Goal: Information Seeking & Learning: Learn about a topic

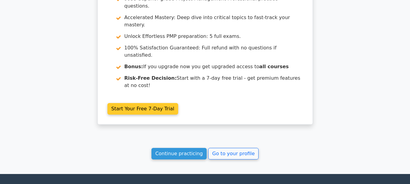
scroll to position [1124, 0]
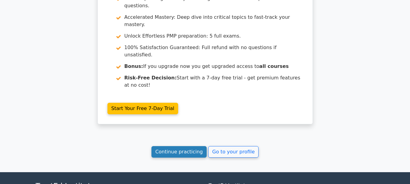
click at [183, 146] on link "Continue practicing" at bounding box center [179, 152] width 56 height 12
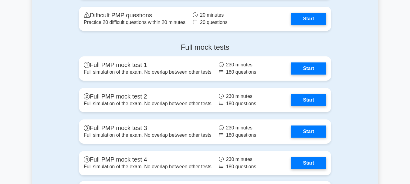
scroll to position [2246, 0]
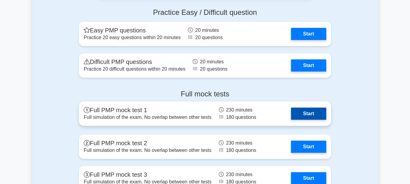
click at [307, 113] on link "Start" at bounding box center [308, 114] width 35 height 12
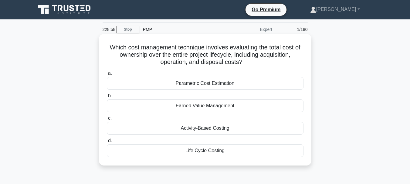
click at [184, 151] on div "Life Cycle Costing" at bounding box center [205, 150] width 197 height 13
click at [107, 143] on input "d. Life Cycle Costing" at bounding box center [107, 141] width 0 height 4
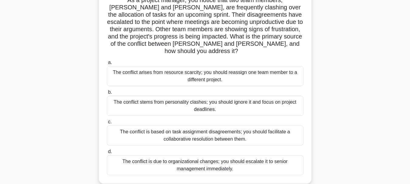
scroll to position [61, 0]
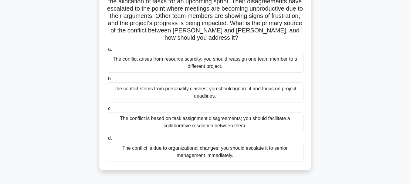
click at [171, 114] on div "The conflict is based on task assignment disagreements; you should facilitate a…" at bounding box center [205, 122] width 197 height 20
click at [107, 111] on input "c. The conflict is based on task assignment disagreements; you should facilitat…" at bounding box center [107, 109] width 0 height 4
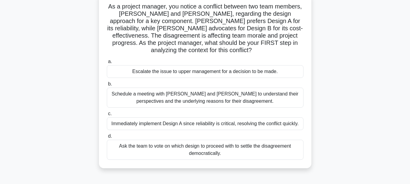
scroll to position [30, 0]
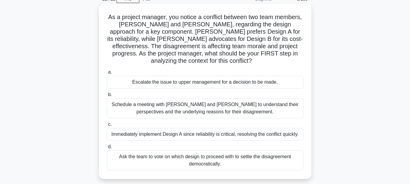
click at [188, 107] on div "Schedule a meeting with [PERSON_NAME] and [PERSON_NAME] to understand their per…" at bounding box center [205, 108] width 197 height 20
click at [107, 97] on input "b. Schedule a meeting with [PERSON_NAME] and [PERSON_NAME] to understand their …" at bounding box center [107, 95] width 0 height 4
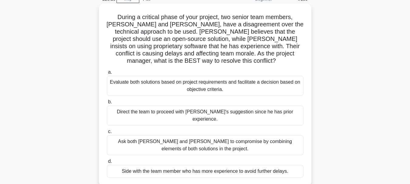
click at [170, 79] on div "Evaluate both solutions based on project requirements and facilitate a decision…" at bounding box center [205, 86] width 197 height 20
click at [143, 81] on div "Evaluate both solutions based on project requirements and facilitate a decision…" at bounding box center [205, 86] width 197 height 20
click at [107, 74] on input "a. Evaluate both solutions based on project requirements and facilitate a decis…" at bounding box center [107, 72] width 0 height 4
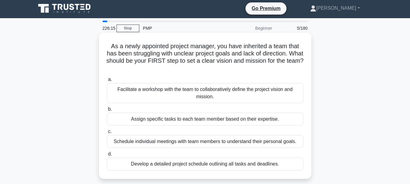
scroll to position [0, 0]
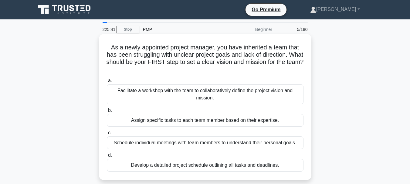
click at [174, 96] on div "Facilitate a workshop with the team to collaboratively define the project visio…" at bounding box center [205, 94] width 197 height 20
click at [144, 88] on div "Facilitate a workshop with the team to collaboratively define the project visio…" at bounding box center [205, 94] width 197 height 20
click at [107, 83] on input "a. Facilitate a workshop with the team to collaboratively define the project vi…" at bounding box center [107, 81] width 0 height 4
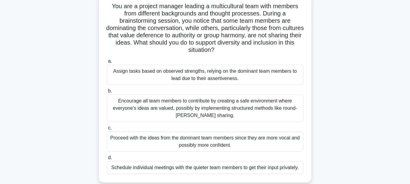
scroll to position [30, 0]
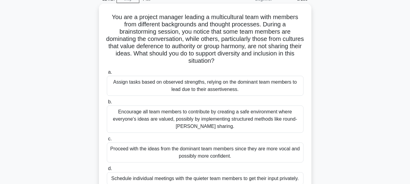
click at [215, 118] on div "Encourage all team members to contribute by creating a safe environment where e…" at bounding box center [205, 119] width 197 height 27
click at [107, 104] on input "b. Encourage all team members to contribute by creating a safe environment wher…" at bounding box center [107, 102] width 0 height 4
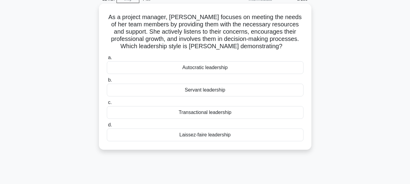
scroll to position [0, 0]
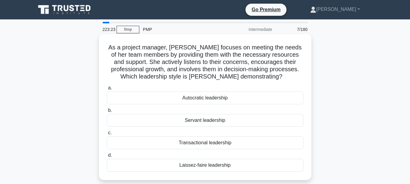
click at [209, 121] on div "Servant leadership" at bounding box center [205, 120] width 197 height 13
click at [107, 113] on input "b. Servant leadership" at bounding box center [107, 111] width 0 height 4
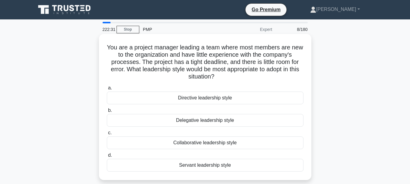
click at [194, 144] on div "Collaborative leadership style" at bounding box center [205, 143] width 197 height 13
click at [107, 135] on input "c. Collaborative leadership style" at bounding box center [107, 133] width 0 height 4
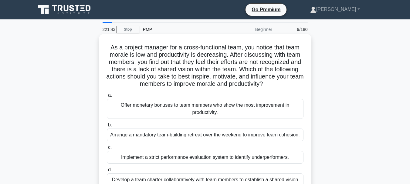
scroll to position [30, 0]
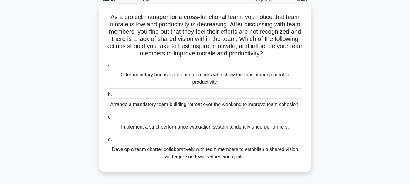
click at [207, 153] on div "Develop a team charter collaboratively with team members to establish a shared …" at bounding box center [205, 153] width 197 height 20
click at [107, 142] on input "d. Develop a team charter collaboratively with team members to establish a shar…" at bounding box center [107, 140] width 0 height 4
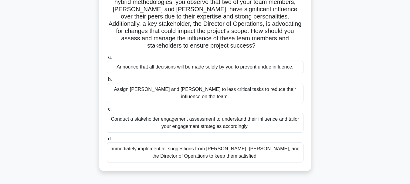
scroll to position [61, 0]
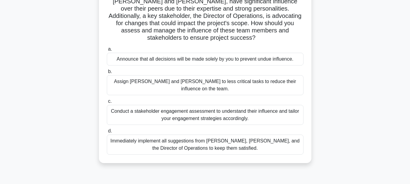
click at [205, 105] on div "Conduct a stakeholder engagement assessment to understand their influence and t…" at bounding box center [205, 115] width 197 height 20
click at [107, 102] on input "c. Conduct a stakeholder engagement assessment to understand their influence an…" at bounding box center [107, 102] width 0 height 4
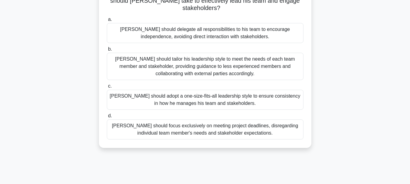
scroll to position [91, 0]
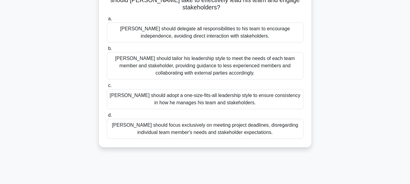
click at [179, 62] on div "[PERSON_NAME] should tailor his leadership style to meet the needs of each team…" at bounding box center [205, 65] width 197 height 27
click at [107, 51] on input "b. [PERSON_NAME] should tailor his leadership style to meet the needs of each t…" at bounding box center [107, 49] width 0 height 4
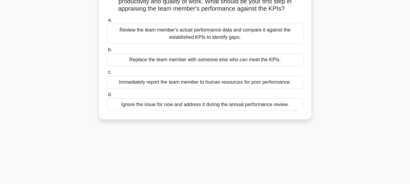
scroll to position [30, 0]
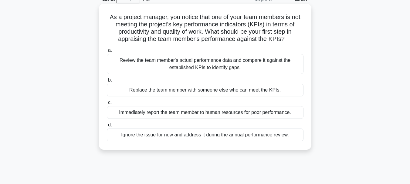
click at [223, 67] on div "Review the team member's actual performance data and compare it against the est…" at bounding box center [205, 64] width 197 height 20
click at [107, 53] on input "a. Review the team member's actual performance data and compare it against the …" at bounding box center [107, 51] width 0 height 4
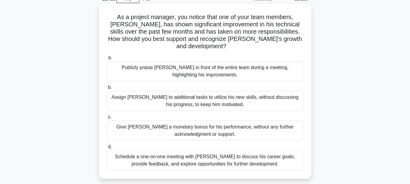
click at [191, 152] on div "Schedule a one-on-one meeting with [PERSON_NAME] to discuss his career goals, p…" at bounding box center [205, 161] width 197 height 20
click at [107, 149] on input "d. Schedule a one-on-one meeting with [PERSON_NAME] to discuss his career goals…" at bounding box center [107, 147] width 0 height 4
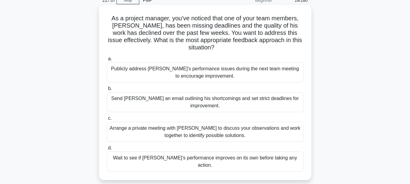
scroll to position [61, 0]
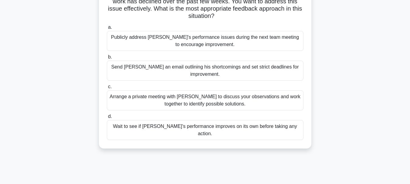
click at [211, 93] on div "Arrange a private meeting with [PERSON_NAME] to discuss your observations and w…" at bounding box center [205, 100] width 197 height 20
click at [188, 98] on div "Arrange a private meeting with [PERSON_NAME] to discuss your observations and w…" at bounding box center [205, 100] width 197 height 20
click at [107, 89] on input "c. Arrange a private meeting with [PERSON_NAME] to discuss your observations an…" at bounding box center [107, 87] width 0 height 4
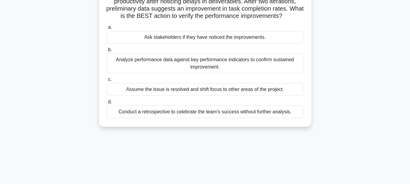
click at [232, 73] on div "Analyze performance data against key performance indicators to confirm sustaine…" at bounding box center [205, 63] width 197 height 20
click at [107, 52] on input "b. Analyze performance data against key performance indicators to confirm susta…" at bounding box center [107, 50] width 0 height 4
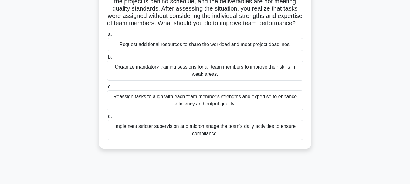
click at [174, 109] on div "Reassign tasks to align with each team member's strengths and expertise to enha…" at bounding box center [205, 100] width 197 height 20
click at [107, 89] on input "c. Reassign tasks to align with each team member's strengths and expertise to e…" at bounding box center [107, 87] width 0 height 4
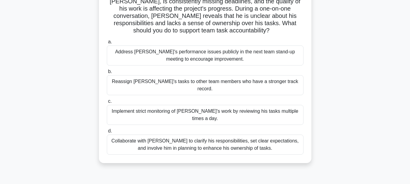
click at [230, 135] on div "Collaborate with [PERSON_NAME] to clarify his responsibilities, set clear expec…" at bounding box center [205, 145] width 197 height 20
click at [107, 132] on input "d. Collaborate with [PERSON_NAME] to clarify his responsibilities, set clear ex…" at bounding box center [107, 131] width 0 height 4
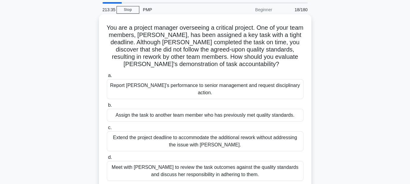
scroll to position [30, 0]
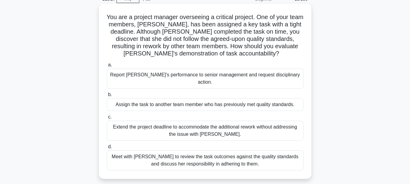
click at [251, 154] on div "Meet with [PERSON_NAME] to review the task outcomes against the quality standar…" at bounding box center [205, 161] width 197 height 20
click at [107, 149] on input "d. Meet with [PERSON_NAME] to review the task outcomes against the quality stan…" at bounding box center [107, 147] width 0 height 4
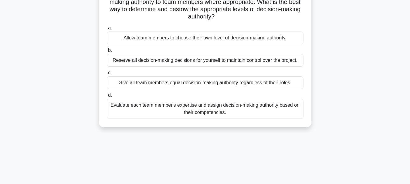
scroll to position [61, 0]
click at [172, 111] on div "Evaluate each team member's expertise and assign decision-making authority base…" at bounding box center [205, 108] width 197 height 20
click at [107, 97] on input "d. Evaluate each team member's expertise and assign decision-making authority b…" at bounding box center [107, 95] width 0 height 4
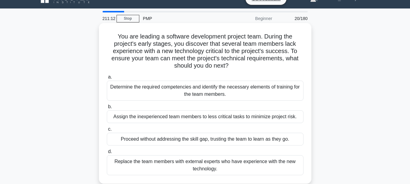
scroll to position [0, 0]
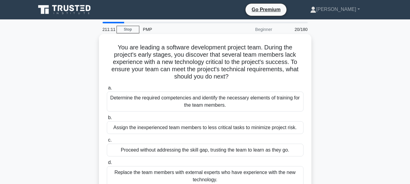
click at [170, 103] on div "Determine the required competencies and identify the necessary elements of trai…" at bounding box center [205, 102] width 197 height 20
click at [107, 90] on input "a. Determine the required competencies and identify the necessary elements of t…" at bounding box center [107, 88] width 0 height 4
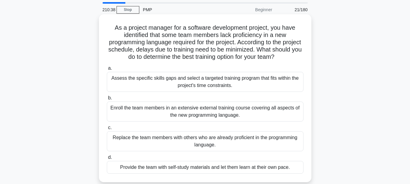
scroll to position [30, 0]
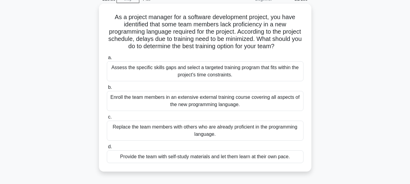
click at [154, 69] on div "Assess the specific skills gaps and select a targeted training program that fit…" at bounding box center [205, 71] width 197 height 20
click at [107, 60] on input "a. Assess the specific skills gaps and select a targeted training program that …" at bounding box center [107, 58] width 0 height 4
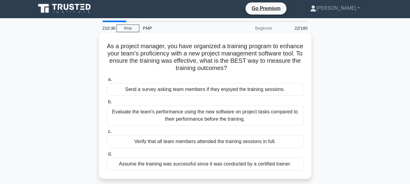
scroll to position [0, 0]
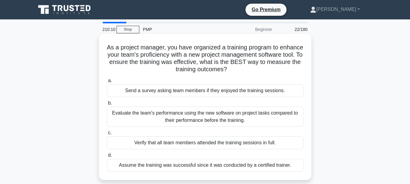
click at [198, 121] on div "Evaluate the team's performance using the new software on project tasks compare…" at bounding box center [205, 117] width 197 height 20
click at [107, 105] on input "b. Evaluate the team's performance using the new software on project tasks comp…" at bounding box center [107, 103] width 0 height 4
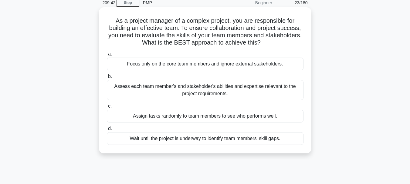
scroll to position [61, 0]
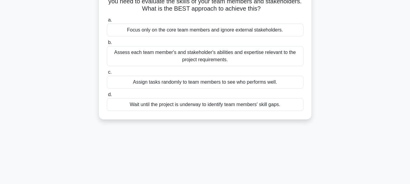
click at [192, 56] on div "Assess each team member's and stakeholder's abilities and expertise relevant to…" at bounding box center [205, 56] width 197 height 20
click at [107, 45] on input "b. Assess each team member's and stakeholder's abilities and expertise relevant…" at bounding box center [107, 43] width 0 height 4
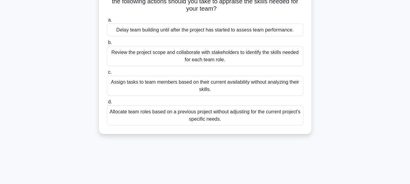
click at [166, 57] on div "Review the project scope and collaborate with stakeholders to identify the skil…" at bounding box center [205, 56] width 197 height 20
click at [107, 45] on input "b. Review the project scope and collaborate with stakeholders to identify the s…" at bounding box center [107, 43] width 0 height 4
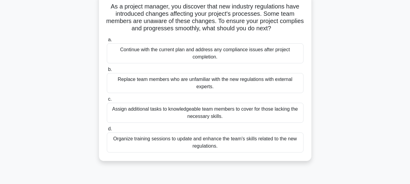
scroll to position [30, 0]
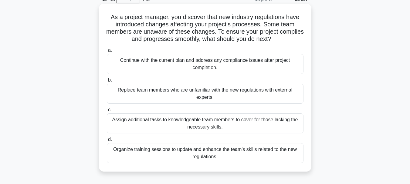
click at [227, 156] on div "Organize training sessions to update and enhance the team's skills related to t…" at bounding box center [205, 153] width 197 height 20
click at [107, 142] on input "d. Organize training sessions to update and enhance the team's skills related t…" at bounding box center [107, 140] width 0 height 4
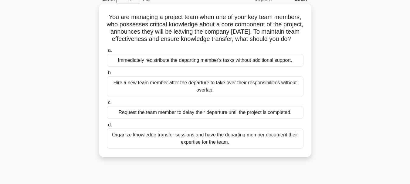
click at [164, 148] on div "Organize knowledge transfer sessions and have the departing member document the…" at bounding box center [205, 139] width 197 height 20
click at [107, 127] on input "d. Organize knowledge transfer sessions and have the departing member document …" at bounding box center [107, 125] width 0 height 4
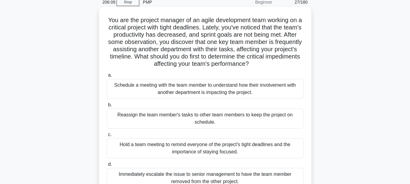
scroll to position [61, 0]
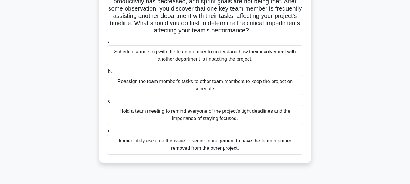
click at [198, 57] on div "Schedule a meeting with the team member to understand how their involvement wit…" at bounding box center [205, 56] width 197 height 20
click at [107, 44] on input "a. Schedule a meeting with the team member to understand how their involvement …" at bounding box center [107, 42] width 0 height 4
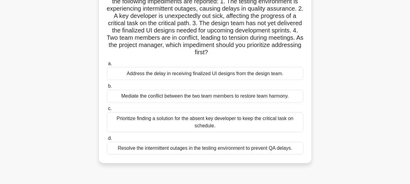
click at [174, 96] on div "Mediate the conflict between the two team members to restore team harmony." at bounding box center [205, 96] width 197 height 13
click at [107, 88] on input "b. Mediate the conflict between the two team members to restore team harmony." at bounding box center [107, 86] width 0 height 4
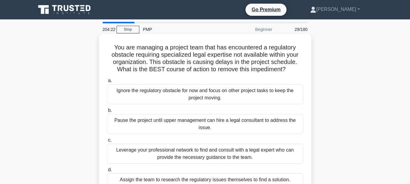
scroll to position [30, 0]
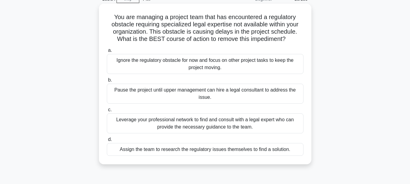
click at [204, 128] on div "Leverage your professional network to find and consult with a legal expert who …" at bounding box center [205, 124] width 197 height 20
click at [107, 112] on input "c. Leverage your professional network to find and consult with a legal expert w…" at bounding box center [107, 110] width 0 height 4
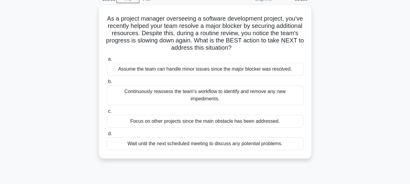
scroll to position [0, 0]
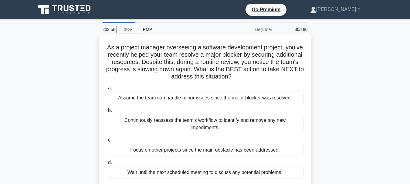
click at [190, 122] on div "Continuously reassess the team's workflow to identify and remove any new impedi…" at bounding box center [205, 124] width 197 height 20
click at [107, 113] on input "b. Continuously reassess the team's workflow to identify and remove any new imp…" at bounding box center [107, 111] width 0 height 4
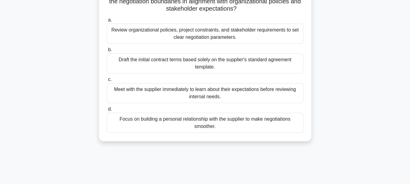
scroll to position [30, 0]
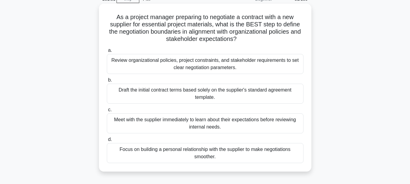
click at [209, 153] on div "Focus on building a personal relationship with the supplier to make negotiation…" at bounding box center [205, 153] width 197 height 20
click at [107, 142] on input "d. Focus on building a personal relationship with the supplier to make negotiat…" at bounding box center [107, 140] width 0 height 4
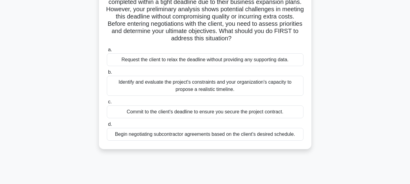
scroll to position [61, 0]
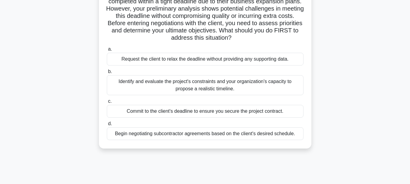
click at [192, 88] on div "Identify and evaluate the project's constraints and your organization's capacit…" at bounding box center [205, 85] width 197 height 20
click at [107, 74] on input "b. Identify and evaluate the project's constraints and your organization's capa…" at bounding box center [107, 72] width 0 height 4
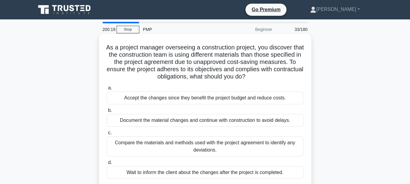
scroll to position [30, 0]
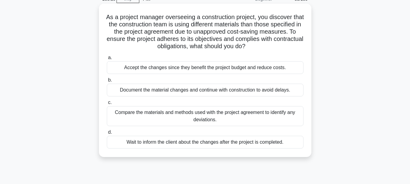
click at [218, 118] on div "Compare the materials and methods used with the project agreement to identify a…" at bounding box center [205, 116] width 197 height 20
click at [107, 105] on input "c. Compare the materials and methods used with the project agreement to identif…" at bounding box center [107, 103] width 0 height 4
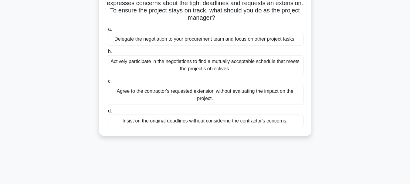
scroll to position [61, 0]
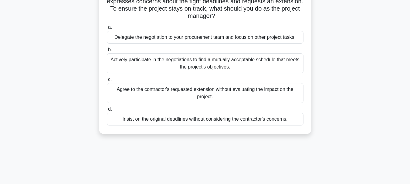
click at [244, 66] on div "Actively participate in the negotiations to find a mutually acceptable schedule…" at bounding box center [205, 63] width 197 height 20
click at [107, 52] on input "b. Actively participate in the negotiations to find a mutually acceptable sched…" at bounding box center [107, 50] width 0 height 4
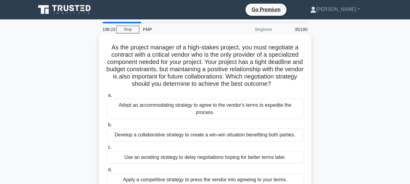
scroll to position [30, 0]
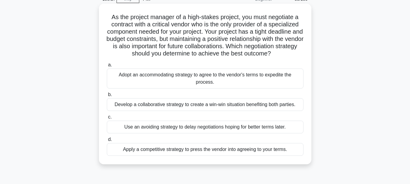
click at [236, 107] on div "Develop a collaborative strategy to create a win-win situation benefiting both …" at bounding box center [205, 104] width 197 height 13
click at [107, 97] on input "b. Develop a collaborative strategy to create a win-win situation benefiting bo…" at bounding box center [107, 95] width 0 height 4
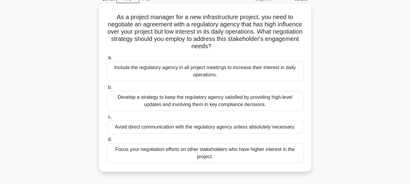
click at [185, 101] on div "Develop a strategy to keep the regulatory agency satisfied by providing high-le…" at bounding box center [205, 101] width 197 height 20
click at [107, 90] on input "b. Develop a strategy to keep the regulatory agency satisfied by providing high…" at bounding box center [107, 88] width 0 height 4
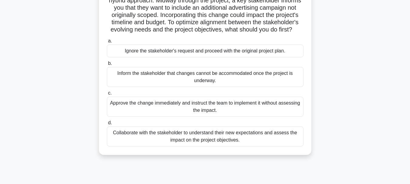
scroll to position [91, 0]
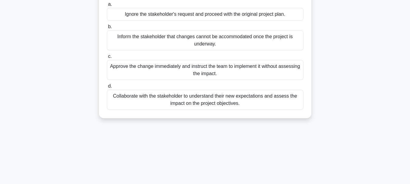
click at [192, 110] on div "Collaborate with the stakeholder to understand their new expectations and asses…" at bounding box center [205, 100] width 197 height 20
click at [107, 88] on input "d. Collaborate with the stakeholder to understand their new expectations and as…" at bounding box center [107, 86] width 0 height 4
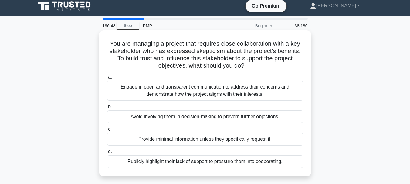
scroll to position [0, 0]
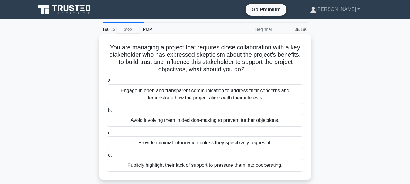
click at [209, 89] on div "Engage in open and transparent communication to address their concerns and demo…" at bounding box center [205, 94] width 197 height 20
click at [107, 83] on input "a. Engage in open and transparent communication to address their concerns and d…" at bounding box center [107, 81] width 0 height 4
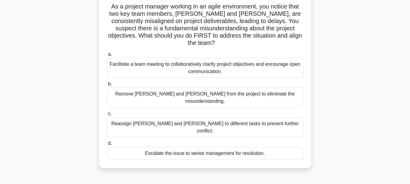
scroll to position [30, 0]
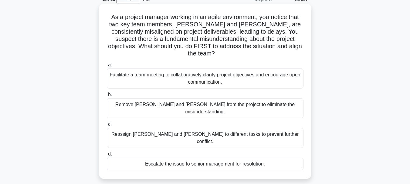
click at [226, 71] on div "Facilitate a team meeting to collaboratively clarify project objectives and enc…" at bounding box center [205, 79] width 197 height 20
click at [107, 67] on input "a. Facilitate a team meeting to collaboratively clarify project objectives and …" at bounding box center [107, 65] width 0 height 4
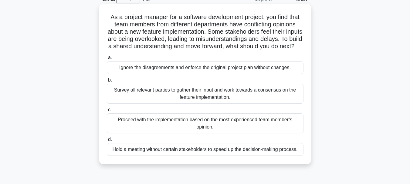
drag, startPoint x: 194, startPoint y: 105, endPoint x: 114, endPoint y: 74, distance: 85.3
click at [114, 74] on div "a. Ignore the disagreements and enforce the original project plan without chang…" at bounding box center [205, 105] width 204 height 104
click at [194, 99] on div "Survey all relevant parties to gather their input and work towards a consensus …" at bounding box center [205, 94] width 197 height 20
click at [107, 82] on input "b. Survey all relevant parties to gather their input and work towards a consens…" at bounding box center [107, 80] width 0 height 4
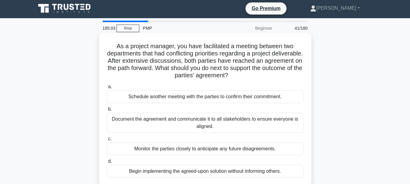
scroll to position [0, 0]
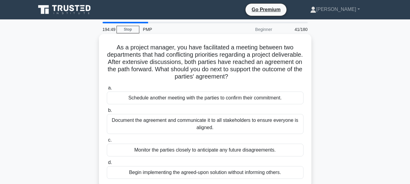
click at [153, 123] on div "Document the agreement and communicate it to all stakeholders to ensure everyon…" at bounding box center [205, 124] width 197 height 20
click at [107, 113] on input "b. Document the agreement and communicate it to all stakeholders to ensure ever…" at bounding box center [107, 111] width 0 height 4
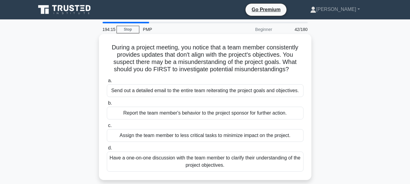
click at [179, 163] on div "Have a one-on-one discussion with the team member to clarify their understandin…" at bounding box center [205, 162] width 197 height 20
click at [107, 150] on input "d. Have a one-on-one discussion with the team member to clarify their understan…" at bounding box center [107, 148] width 0 height 4
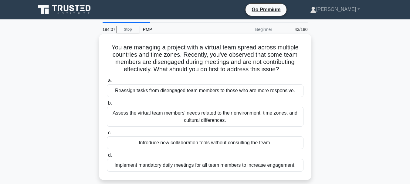
click at [235, 122] on div "Assess the virtual team members' needs related to their environment, time zones…" at bounding box center [205, 117] width 197 height 20
click at [107, 105] on input "b. Assess the virtual team members' needs related to their environment, time zo…" at bounding box center [107, 103] width 0 height 4
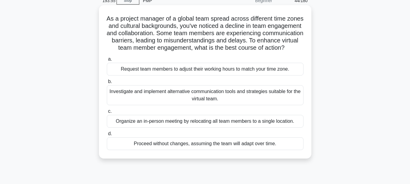
scroll to position [61, 0]
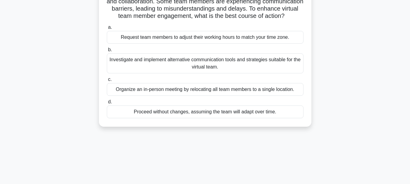
click at [236, 72] on div "Investigate and implement alternative communication tools and strategies suitab…" at bounding box center [205, 63] width 197 height 20
click at [107, 52] on input "b. Investigate and implement alternative communication tools and strategies sui…" at bounding box center [107, 50] width 0 height 4
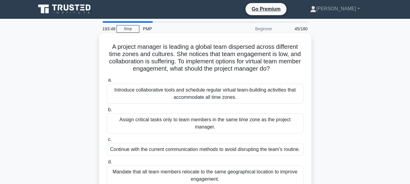
scroll to position [0, 0]
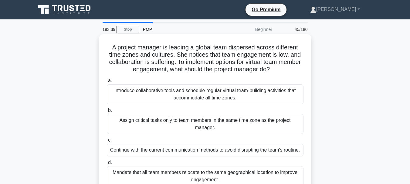
click at [221, 99] on div "Introduce collaborative tools and schedule regular virtual team-building activi…" at bounding box center [205, 94] width 197 height 20
click at [107, 83] on input "a. Introduce collaborative tools and schedule regular virtual team-building act…" at bounding box center [107, 81] width 0 height 4
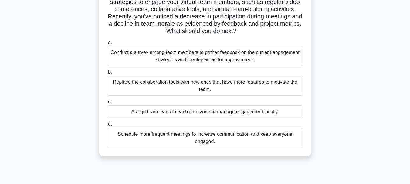
scroll to position [61, 0]
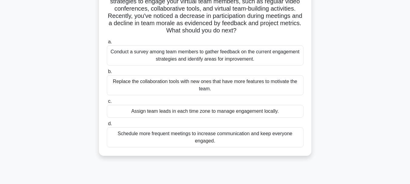
click at [197, 61] on div "Conduct a survey among team members to gather feedback on the current engagemen…" at bounding box center [205, 56] width 197 height 20
click at [107, 44] on input "a. Conduct a survey among team members to gather feedback on the current engage…" at bounding box center [107, 42] width 0 height 4
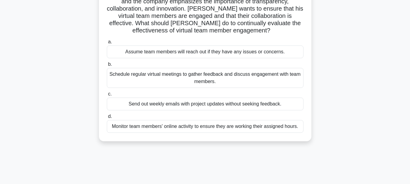
click at [243, 77] on div "Schedule regular virtual meetings to gather feedback and discuss engagement wit…" at bounding box center [205, 78] width 197 height 20
click at [107, 66] on input "b. Schedule regular virtual meetings to gather feedback and discuss engagement …" at bounding box center [107, 65] width 0 height 4
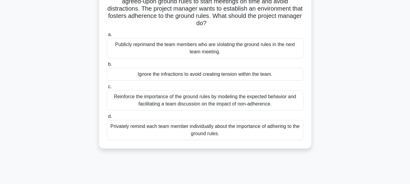
click at [196, 100] on div "Reinforce the importance of the ground rules by modeling the expected behavior …" at bounding box center [205, 100] width 197 height 20
click at [107, 89] on input "c. Reinforce the importance of the ground rules by modeling the expected behavi…" at bounding box center [107, 87] width 0 height 4
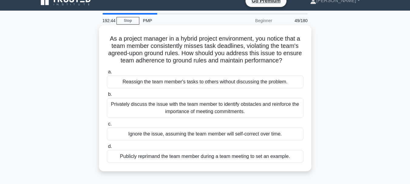
scroll to position [0, 0]
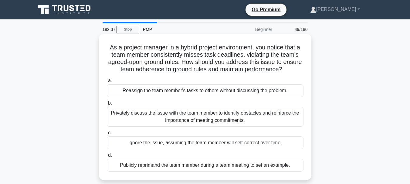
click at [219, 119] on div "Privately discuss the issue with the team member to identify obstacles and rein…" at bounding box center [205, 117] width 197 height 20
click at [107, 105] on input "b. Privately discuss the issue with the team member to identify obstacles and r…" at bounding box center [107, 103] width 0 height 4
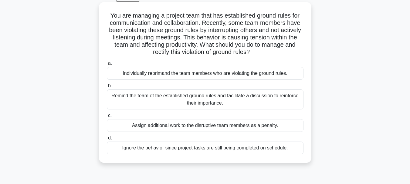
scroll to position [30, 0]
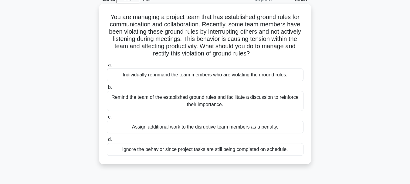
click at [239, 103] on div "Remind the team of the established ground rules and facilitate a discussion to …" at bounding box center [205, 101] width 197 height 20
click at [107, 90] on input "b. Remind the team of the established ground rules and facilitate a discussion …" at bounding box center [107, 88] width 0 height 4
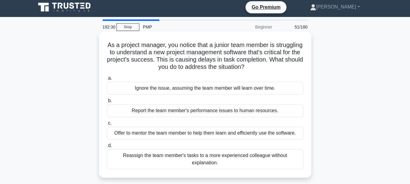
scroll to position [0, 0]
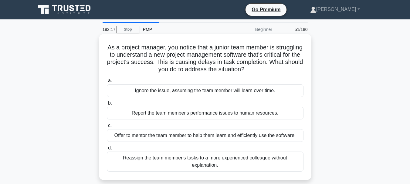
click at [188, 138] on div "Offer to mentor the team member to help them learn and efficiently use the soft…" at bounding box center [205, 135] width 197 height 13
click at [107, 128] on input "c. Offer to mentor the team member to help them learn and efficiently use the s…" at bounding box center [107, 126] width 0 height 4
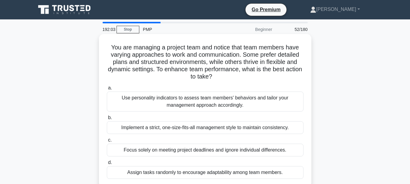
click at [184, 104] on div "Use personality indicators to assess team members' behaviors and tailor your ma…" at bounding box center [205, 102] width 197 height 20
click at [107, 90] on input "a. Use personality indicators to assess team members' behaviors and tailor your…" at bounding box center [107, 88] width 0 height 4
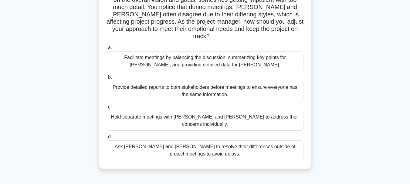
scroll to position [91, 0]
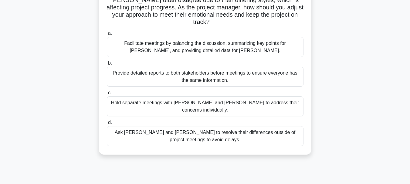
click at [195, 42] on div "Facilitate meetings by balancing the discussion, summarizing key points for [PE…" at bounding box center [205, 47] width 197 height 20
click at [107, 36] on input "a. Facilitate meetings by balancing the discussion, summarizing key points for …" at bounding box center [107, 34] width 0 height 4
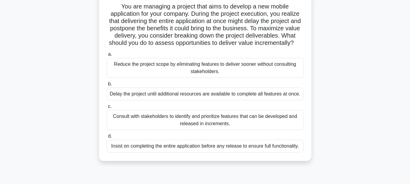
scroll to position [30, 0]
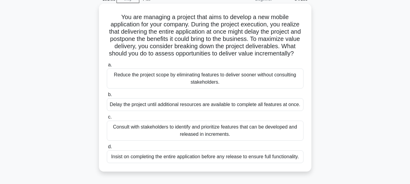
click at [198, 138] on div "Consult with stakeholders to identify and prioritize features that can be devel…" at bounding box center [205, 131] width 197 height 20
click at [107, 119] on input "c. Consult with stakeholders to identify and prioritize features that can be de…" at bounding box center [107, 117] width 0 height 4
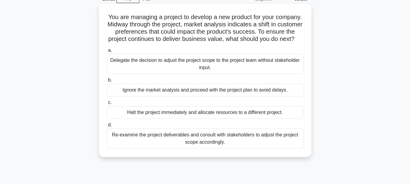
click at [176, 147] on div "Re-examine the project deliverables and consult with stakeholders to adjust the…" at bounding box center [205, 139] width 197 height 20
click at [107, 127] on input "d. Re-examine the project deliverables and consult with stakeholders to adjust …" at bounding box center [107, 125] width 0 height 4
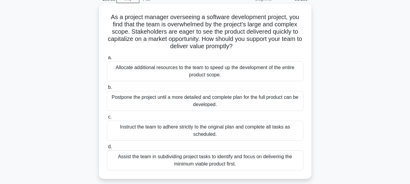
click at [200, 165] on div "Assist the team in subdividing project tasks to identify and focus on deliverin…" at bounding box center [205, 161] width 197 height 20
click at [107, 149] on input "d. Assist the team in subdividing project tasks to identify and focus on delive…" at bounding box center [107, 147] width 0 height 4
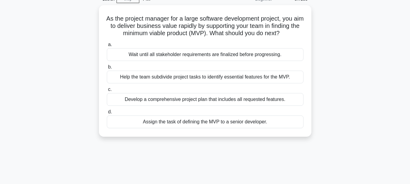
scroll to position [0, 0]
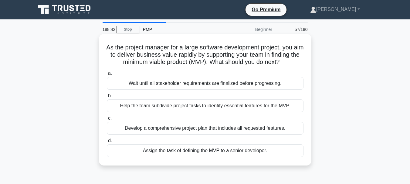
click at [160, 112] on div "Help the team subdivide project tasks to identify essential features for the MV…" at bounding box center [205, 106] width 197 height 13
click at [107, 98] on input "b. Help the team subdivide project tasks to identify essential features for the…" at bounding box center [107, 96] width 0 height 4
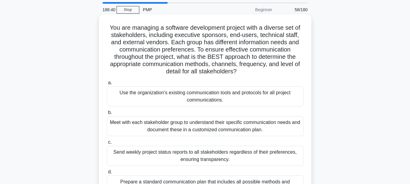
scroll to position [30, 0]
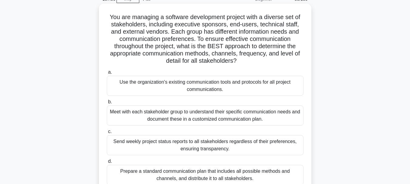
click at [192, 119] on div "Meet with each stakeholder group to understand their specific communication nee…" at bounding box center [205, 116] width 197 height 20
click at [107, 104] on input "b. Meet with each stakeholder group to understand their specific communication …" at bounding box center [107, 102] width 0 height 4
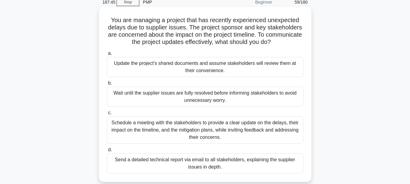
scroll to position [61, 0]
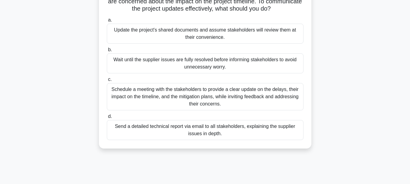
click at [198, 98] on div "Schedule a meeting with the stakeholders to provide a clear update on the delay…" at bounding box center [205, 96] width 197 height 27
click at [107, 82] on input "c. Schedule a meeting with the stakeholders to provide a clear update on the de…" at bounding box center [107, 80] width 0 height 4
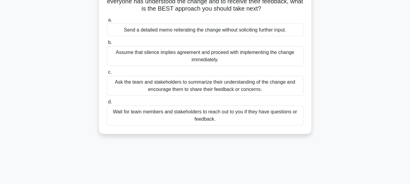
scroll to position [30, 0]
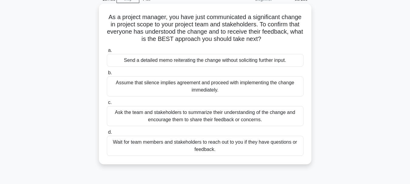
click at [212, 120] on div "Ask the team and stakeholders to summarize their understanding of the change an…" at bounding box center [205, 116] width 197 height 20
click at [107, 105] on input "c. Ask the team and stakeholders to summarize their understanding of the change…" at bounding box center [107, 103] width 0 height 4
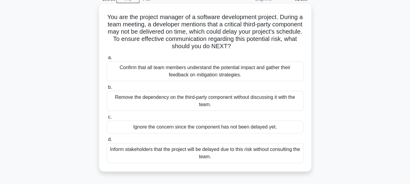
click at [229, 78] on div "Confirm that all team members understand the potential impact and gather their …" at bounding box center [205, 71] width 197 height 20
click at [107, 60] on input "a. Confirm that all team members understand the potential impact and gather the…" at bounding box center [107, 58] width 0 height 4
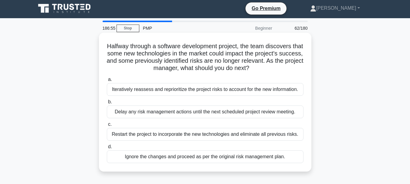
scroll to position [0, 0]
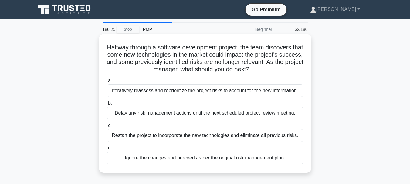
click at [178, 90] on div "Iteratively reassess and reprioritize the project risks to account for the new …" at bounding box center [205, 90] width 197 height 13
click at [107, 83] on input "a. Iteratively reassess and reprioritize the project risks to account for the n…" at bounding box center [107, 81] width 0 height 4
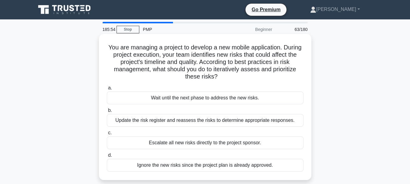
click at [264, 123] on div "Update the risk register and reassess the risks to determine appropriate respon…" at bounding box center [205, 120] width 197 height 13
click at [107, 113] on input "b. Update the risk register and reassess the risks to determine appropriate res…" at bounding box center [107, 111] width 0 height 4
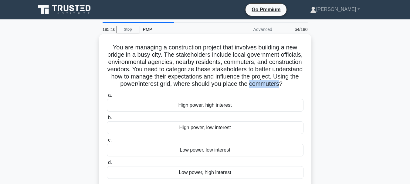
drag, startPoint x: 185, startPoint y: 92, endPoint x: 215, endPoint y: 90, distance: 30.7
click at [215, 88] on h5 "You are managing a construction project that involves building a new bridge in …" at bounding box center [205, 66] width 198 height 44
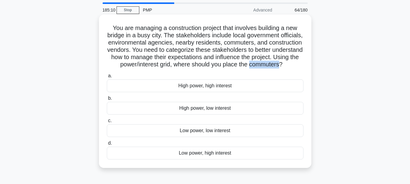
scroll to position [30, 0]
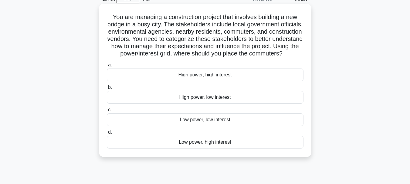
click at [198, 149] on div "Low power, high interest" at bounding box center [205, 142] width 197 height 13
click at [107, 134] on input "d. Low power, high interest" at bounding box center [107, 133] width 0 height 4
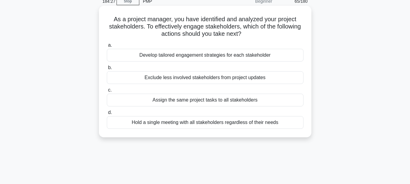
scroll to position [0, 0]
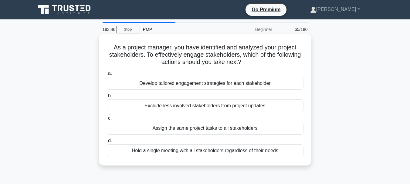
click at [175, 86] on div "Develop tailored engagement strategies for each stakeholder" at bounding box center [205, 83] width 197 height 13
click at [107, 76] on input "a. Develop tailored engagement strategies for each stakeholder" at bounding box center [107, 74] width 0 height 4
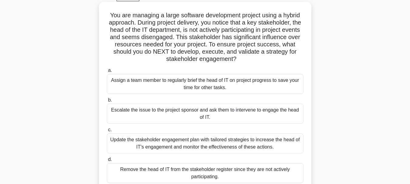
scroll to position [61, 0]
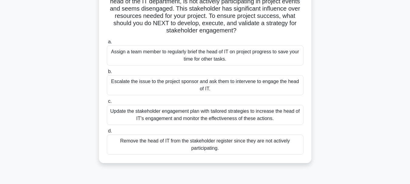
click at [223, 113] on div "Update the stakeholder engagement plan with tailored strategies to increase the…" at bounding box center [205, 115] width 197 height 20
click at [107, 103] on input "c. Update the stakeholder engagement plan with tailored strategies to increase …" at bounding box center [107, 102] width 0 height 4
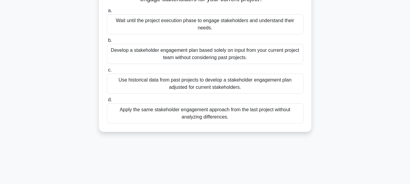
scroll to position [91, 0]
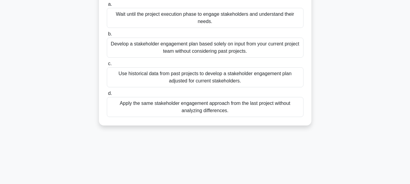
click at [198, 81] on div "Use historical data from past projects to develop a stakeholder engagement plan…" at bounding box center [205, 77] width 197 height 20
click at [107, 66] on input "c. Use historical data from past projects to develop a stakeholder engagement p…" at bounding box center [107, 64] width 0 height 4
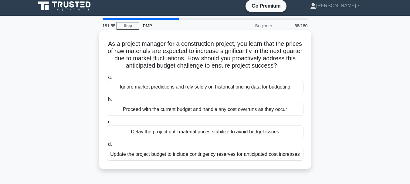
scroll to position [0, 0]
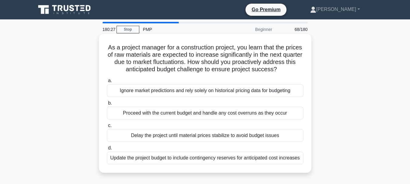
click at [165, 116] on div "Proceed with the current budget and handle any cost overruns as they occur" at bounding box center [205, 113] width 197 height 13
click at [107, 105] on input "b. Proceed with the current budget and handle any cost overruns as they occur" at bounding box center [107, 103] width 0 height 4
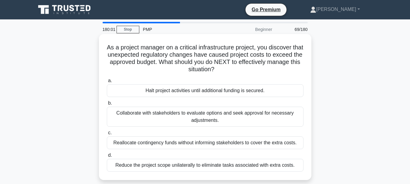
click at [184, 116] on div "Collaborate with stakeholders to evaluate options and seek approval for necessa…" at bounding box center [205, 117] width 197 height 20
click at [107, 105] on input "b. Collaborate with stakeholders to evaluate options and seek approval for nece…" at bounding box center [107, 103] width 0 height 4
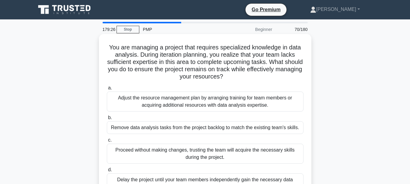
scroll to position [61, 0]
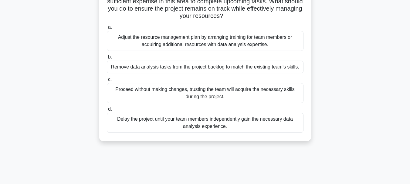
click at [178, 36] on div "Adjust the resource management plan by arranging training for team members or a…" at bounding box center [205, 41] width 197 height 20
click at [107, 29] on input "a. Adjust the resource management plan by arranging training for team members o…" at bounding box center [107, 27] width 0 height 4
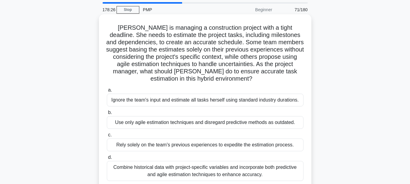
scroll to position [30, 0]
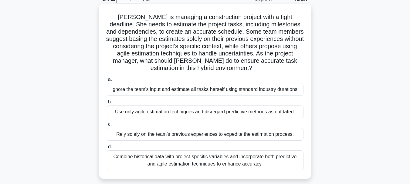
click at [228, 161] on div "Combine historical data with project-specific variables and incorporate both pr…" at bounding box center [205, 161] width 197 height 20
click at [107, 149] on input "d. Combine historical data with project-specific variables and incorporate both…" at bounding box center [107, 147] width 0 height 4
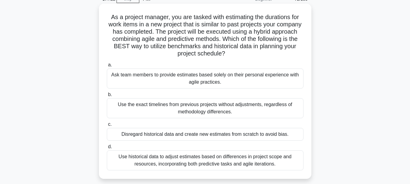
click at [240, 163] on div "Use historical data to adjust estimates based on differences in project scope a…" at bounding box center [205, 161] width 197 height 20
click at [107, 149] on input "d. Use historical data to adjust estimates based on differences in project scop…" at bounding box center [107, 147] width 0 height 4
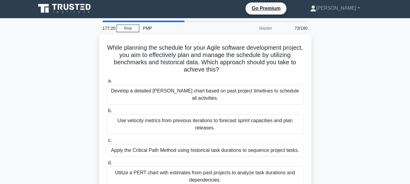
scroll to position [0, 0]
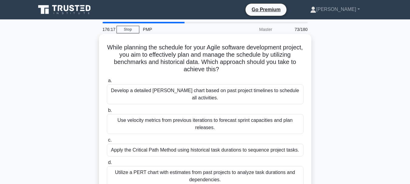
click at [192, 115] on div "Use velocity metrics from previous iterations to forecast sprint capacities and…" at bounding box center [205, 124] width 197 height 20
click at [107, 113] on input "b. Use velocity metrics from previous iterations to forecast sprint capacities …" at bounding box center [107, 111] width 0 height 4
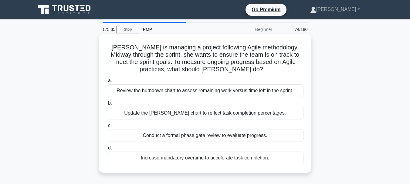
click at [203, 93] on div "Review the burndown chart to assess remaining work versus time left in the spri…" at bounding box center [205, 90] width 197 height 13
click at [107, 83] on input "a. Review the burndown chart to assess remaining work versus time left in the s…" at bounding box center [107, 81] width 0 height 4
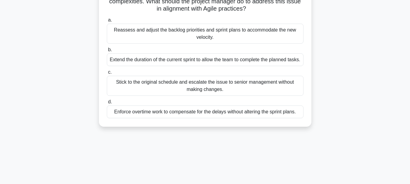
scroll to position [30, 0]
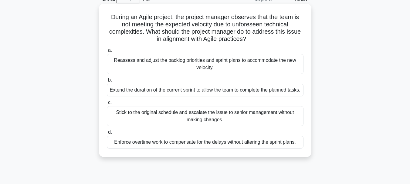
click at [222, 66] on div "Reassess and adjust the backlog priorities and sprint plans to accommodate the …" at bounding box center [205, 64] width 197 height 20
click at [222, 68] on div "Reassess and adjust the backlog priorities and sprint plans to accommodate the …" at bounding box center [205, 64] width 197 height 20
click at [107, 53] on input "a. Reassess and adjust the backlog priorities and sprint plans to accommodate t…" at bounding box center [107, 51] width 0 height 4
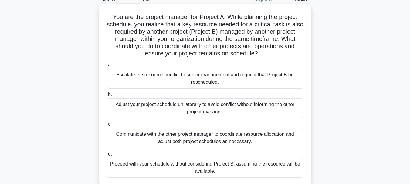
click at [199, 141] on div "Communicate with the other project manager to coordinate resource allocation an…" at bounding box center [205, 138] width 197 height 20
click at [107, 127] on input "c. Communicate with the other project manager to coordinate resource allocation…" at bounding box center [107, 125] width 0 height 4
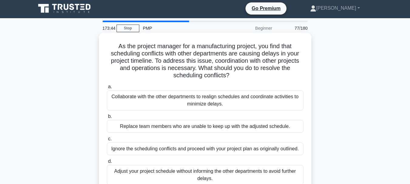
scroll to position [0, 0]
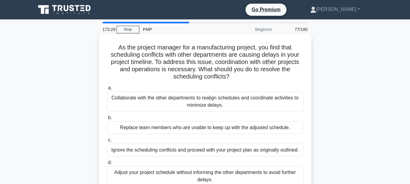
click at [174, 103] on div "Collaborate with the other departments to realign schedules and coordinate acti…" at bounding box center [205, 102] width 197 height 20
click at [107, 90] on input "a. Collaborate with the other departments to realign schedules and coordinate a…" at bounding box center [107, 88] width 0 height 4
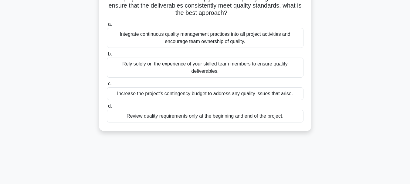
scroll to position [61, 0]
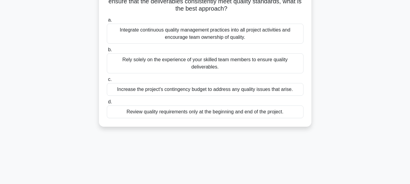
click at [200, 33] on div "Integrate continuous quality management practices into all project activities a…" at bounding box center [205, 34] width 197 height 20
click at [107, 22] on input "a. Integrate continuous quality management practices into all project activitie…" at bounding box center [107, 20] width 0 height 4
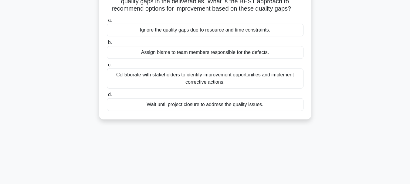
click at [239, 82] on div "Collaborate with stakeholders to identify improvement opportunities and impleme…" at bounding box center [205, 79] width 197 height 20
click at [107, 67] on input "c. Collaborate with stakeholders to identify improvement opportunities and impl…" at bounding box center [107, 65] width 0 height 4
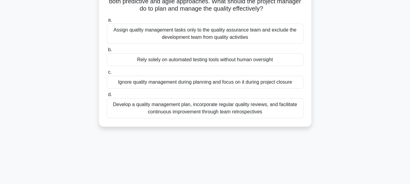
click at [252, 108] on div "Develop a quality management plan, incorporate regular quality reviews, and fac…" at bounding box center [205, 108] width 197 height 20
click at [107, 97] on input "d. Develop a quality management plan, incorporate regular quality reviews, and …" at bounding box center [107, 95] width 0 height 4
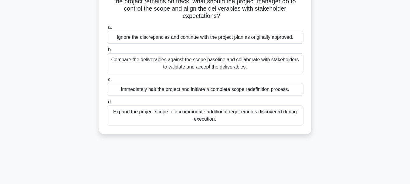
scroll to position [0, 0]
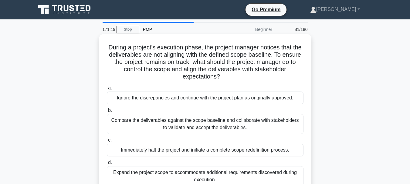
click at [194, 123] on div "Compare the deliverables against the scope baseline and collaborate with stakeh…" at bounding box center [205, 124] width 197 height 20
click at [107, 113] on input "b. Compare the deliverables against the scope baseline and collaborate with sta…" at bounding box center [107, 111] width 0 height 4
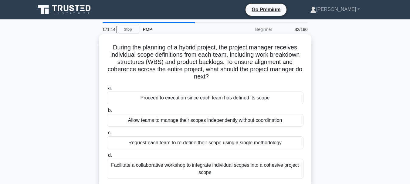
click at [214, 168] on div "Facilitate a collaborative workshop to integrate individual scopes into a cohes…" at bounding box center [205, 169] width 197 height 20
click at [107, 158] on input "d. Facilitate a collaborative workshop to integrate individual scopes into a co…" at bounding box center [107, 156] width 0 height 4
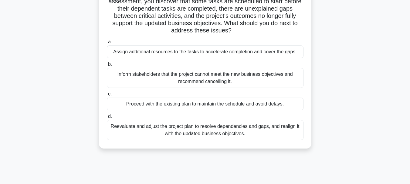
scroll to position [30, 0]
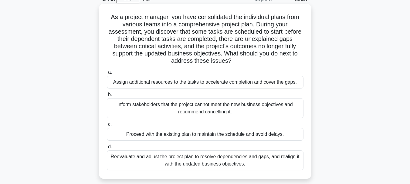
click at [221, 159] on div "Reevaluate and adjust the project plan to resolve dependencies and gaps, and re…" at bounding box center [205, 161] width 197 height 20
click at [107, 149] on input "d. Reevaluate and adjust the project plan to resolve dependencies and gaps, and…" at bounding box center [107, 147] width 0 height 4
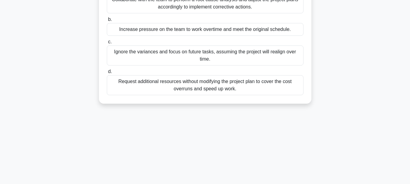
scroll to position [61, 0]
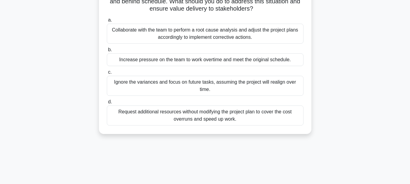
click at [255, 34] on div "Collaborate with the team to perform a root cause analysis and adjust the proje…" at bounding box center [205, 34] width 197 height 20
click at [107, 22] on input "a. Collaborate with the team to perform a root cause analysis and adjust the pr…" at bounding box center [107, 20] width 0 height 4
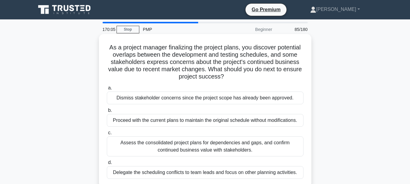
scroll to position [30, 0]
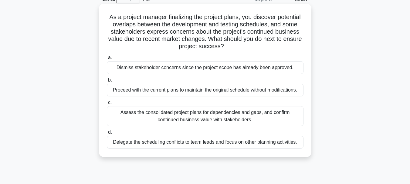
click at [208, 114] on div "Assess the consolidated project plans for dependencies and gaps, and confirm co…" at bounding box center [205, 116] width 197 height 20
click at [107, 105] on input "c. Assess the consolidated project plans for dependencies and gaps, and confirm…" at bounding box center [107, 103] width 0 height 4
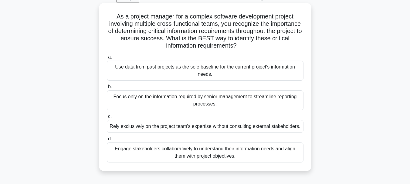
scroll to position [91, 0]
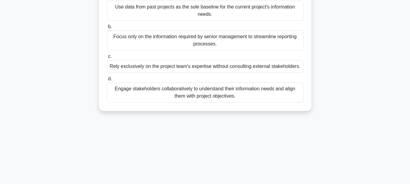
click at [191, 91] on div "Engage stakeholders collaboratively to understand their information needs and a…" at bounding box center [205, 93] width 197 height 20
click at [107, 81] on input "d. Engage stakeholders collaboratively to understand their information needs an…" at bounding box center [107, 79] width 0 height 4
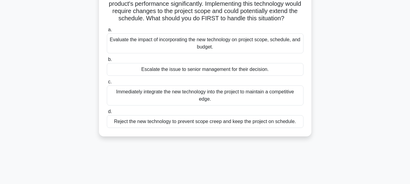
scroll to position [61, 0]
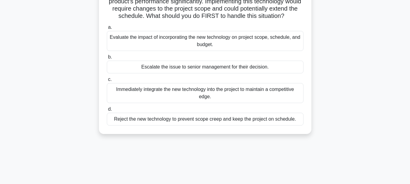
click at [241, 50] on div "Evaluate the impact of incorporating the new technology on project scope, sched…" at bounding box center [205, 41] width 197 height 20
click at [107, 29] on input "a. Evaluate the impact of incorporating the new technology on project scope, sc…" at bounding box center [107, 27] width 0 height 4
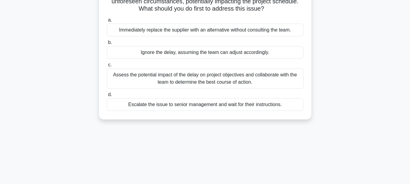
click at [234, 80] on div "Assess the potential impact of the delay on project objectives and collaborate …" at bounding box center [205, 79] width 197 height 20
click at [107, 67] on input "c. Assess the potential impact of the delay on project objectives and collabora…" at bounding box center [107, 65] width 0 height 4
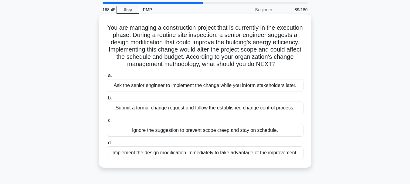
scroll to position [30, 0]
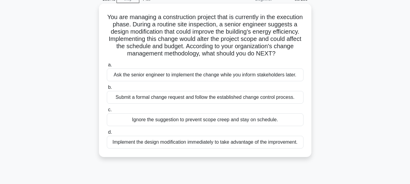
click at [183, 104] on div "Submit a formal change request and follow the established change control proces…" at bounding box center [205, 97] width 197 height 13
click at [107, 90] on input "b. Submit a formal change request and follow the established change control pro…" at bounding box center [107, 88] width 0 height 4
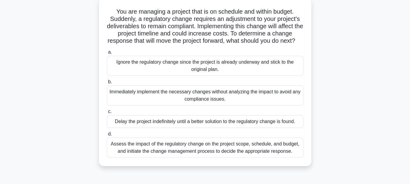
scroll to position [61, 0]
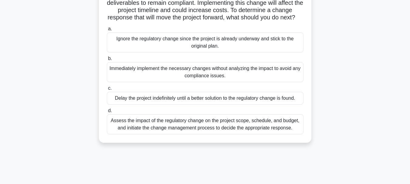
click at [190, 134] on div "Assess the impact of the regulatory change on the project scope, schedule, and …" at bounding box center [205, 124] width 197 height 20
click at [107, 113] on input "d. Assess the impact of the regulatory change on the project scope, schedule, a…" at bounding box center [107, 111] width 0 height 4
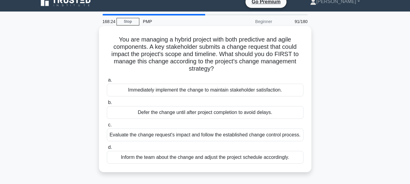
scroll to position [0, 0]
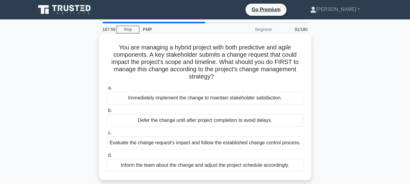
click at [197, 145] on div "Evaluate the change request's impact and follow the established change control …" at bounding box center [205, 143] width 197 height 13
click at [107, 135] on input "c. Evaluate the change request's impact and follow the established change contr…" at bounding box center [107, 133] width 0 height 4
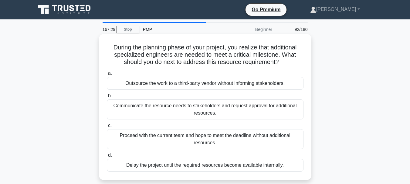
click at [209, 109] on div "Communicate the resource needs to stakeholders and request approval for additio…" at bounding box center [205, 110] width 197 height 20
click at [107, 98] on input "b. Communicate the resource needs to stakeholders and request approval for addi…" at bounding box center [107, 96] width 0 height 4
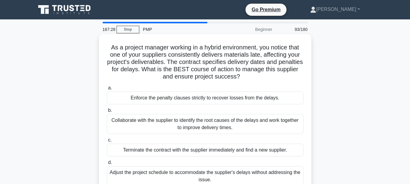
scroll to position [30, 0]
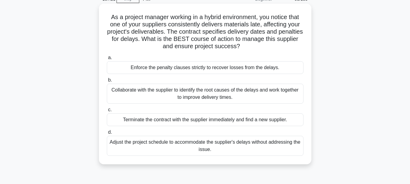
click at [234, 94] on div "Collaborate with the supplier to identify the root causes of the delays and wor…" at bounding box center [205, 94] width 197 height 20
click at [107, 82] on input "b. Collaborate with the supplier to identify the root causes of the delays and …" at bounding box center [107, 80] width 0 height 4
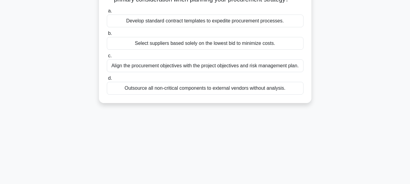
scroll to position [61, 0]
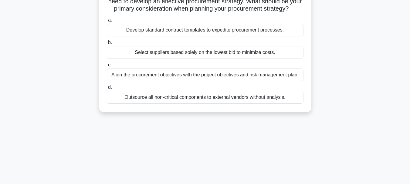
click at [202, 81] on div "Align the procurement objectives with the project objectives and risk managemen…" at bounding box center [205, 75] width 197 height 13
click at [107, 67] on input "c. Align the procurement objectives with the project objectives and risk manage…" at bounding box center [107, 65] width 0 height 4
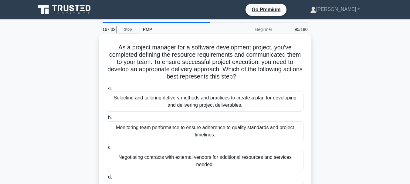
scroll to position [30, 0]
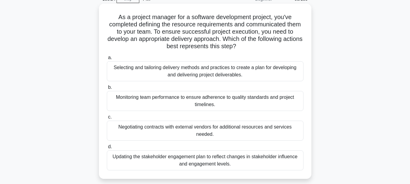
click at [221, 74] on div "Selecting and tailoring delivery methods and practices to create a plan for dev…" at bounding box center [205, 71] width 197 height 20
click at [107, 60] on input "a. Selecting and tailoring delivery methods and practices to create a plan for …" at bounding box center [107, 58] width 0 height 4
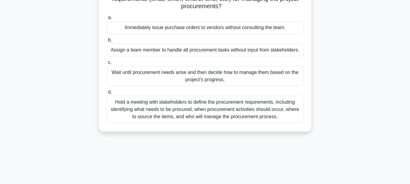
scroll to position [91, 0]
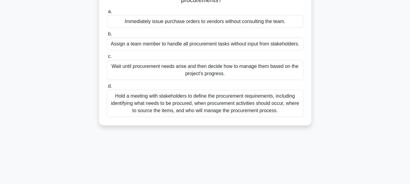
click at [203, 98] on div "Hold a meeting with stakeholders to define the procurement requirements, includ…" at bounding box center [205, 103] width 197 height 27
click at [107, 88] on input "d. Hold a meeting with stakeholders to define the procurement requirements, inc…" at bounding box center [107, 86] width 0 height 4
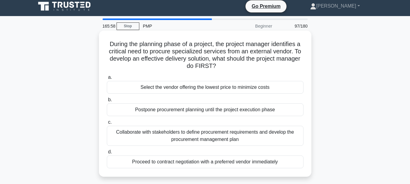
scroll to position [0, 0]
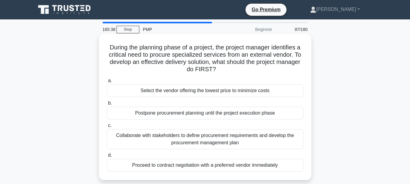
click at [180, 141] on div "Collaborate with stakeholders to define procurement requirements and develop th…" at bounding box center [205, 139] width 197 height 20
click at [107, 128] on input "c. Collaborate with stakeholders to define procurement requirements and develop…" at bounding box center [107, 126] width 0 height 4
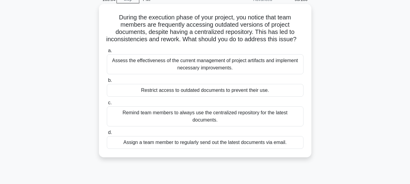
scroll to position [30, 0]
click at [198, 72] on div "Assess the effectiveness of the current management of project artifacts and imp…" at bounding box center [205, 64] width 197 height 20
click at [107, 53] on input "a. Assess the effectiveness of the current management of project artifacts and …" at bounding box center [107, 51] width 0 height 4
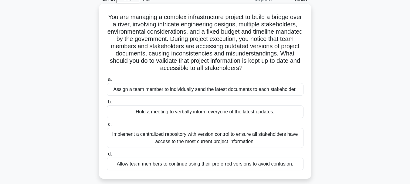
click at [202, 137] on div "Implement a centralized repository with version control to ensure all stakehold…" at bounding box center [205, 138] width 197 height 20
click at [107, 127] on input "c. Implement a centralized repository with version control to ensure all stakeh…" at bounding box center [107, 125] width 0 height 4
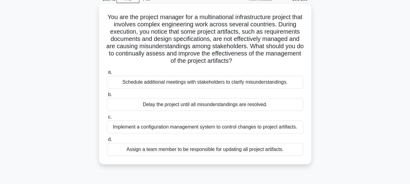
click at [172, 130] on div "Implement a configuration management system to control changes to project artif…" at bounding box center [205, 127] width 197 height 13
click at [107, 119] on input "c. Implement a configuration management system to control changes to project ar…" at bounding box center [107, 117] width 0 height 4
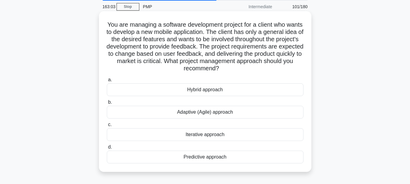
scroll to position [61, 0]
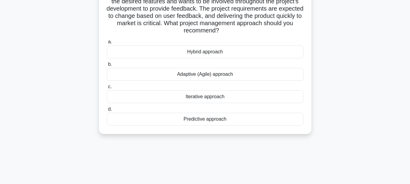
click at [190, 78] on div "Adaptive (Agile) approach" at bounding box center [205, 74] width 197 height 13
click at [107, 66] on input "b. Adaptive (Agile) approach" at bounding box center [107, 65] width 0 height 4
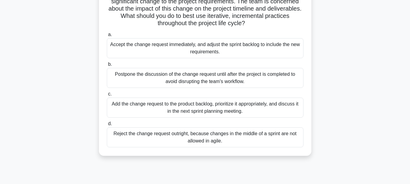
click at [197, 109] on div "Add the change request to the product backlog, prioritize it appropriately, and…" at bounding box center [205, 108] width 197 height 20
click at [107, 96] on input "c. Add the change request to the product backlog, prioritize it appropriately, …" at bounding box center [107, 94] width 0 height 4
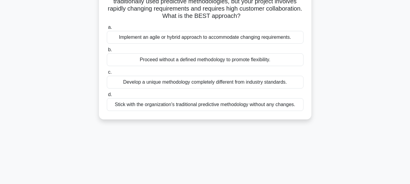
click at [230, 39] on div "Implement an agile or hybrid approach to accommodate changing requirements." at bounding box center [205, 37] width 197 height 13
click at [107, 29] on input "a. Implement an agile or hybrid approach to accommodate changing requirements." at bounding box center [107, 27] width 0 height 4
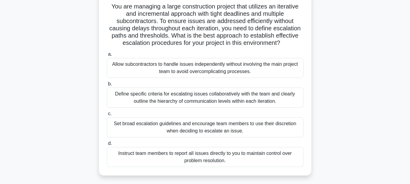
scroll to position [30, 0]
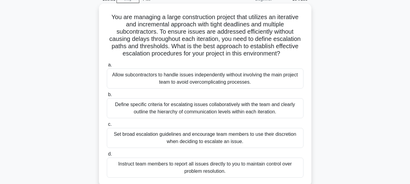
click at [212, 139] on div "Set broad escalation guidelines and encourage team members to use their discret…" at bounding box center [205, 138] width 197 height 20
click at [107, 127] on input "c. Set broad escalation guidelines and encourage team members to use their disc…" at bounding box center [107, 125] width 0 height 4
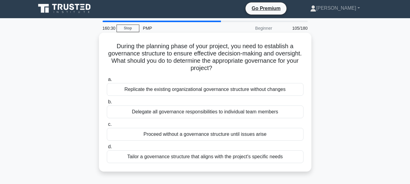
scroll to position [0, 0]
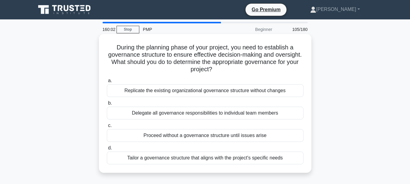
click at [255, 159] on div "Tailor a governance structure that aligns with the project's specific needs" at bounding box center [205, 158] width 197 height 13
click at [107, 150] on input "d. Tailor a governance structure that aligns with the project's specific needs" at bounding box center [107, 148] width 0 height 4
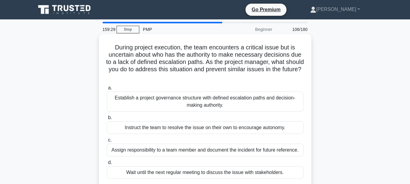
click at [171, 99] on div "Establish a project governance structure with defined escalation paths and deci…" at bounding box center [205, 102] width 197 height 20
click at [107, 90] on input "a. Establish a project governance structure with defined escalation paths and d…" at bounding box center [107, 88] width 0 height 4
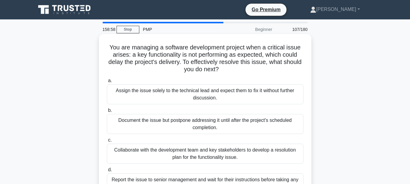
scroll to position [30, 0]
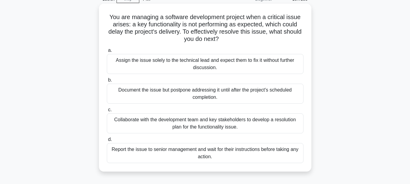
click at [225, 124] on div "Collaborate with the development team and key stakeholders to develop a resolut…" at bounding box center [205, 124] width 197 height 20
click at [107, 112] on input "c. Collaborate with the development team and key stakeholders to develop a reso…" at bounding box center [107, 110] width 0 height 4
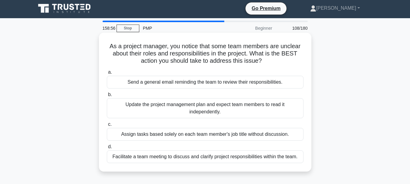
scroll to position [0, 0]
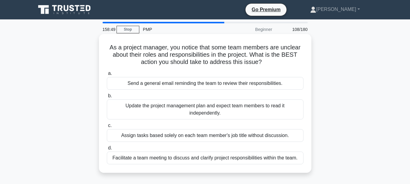
click at [253, 158] on div "Facilitate a team meeting to discuss and clarify project responsibilities withi…" at bounding box center [205, 158] width 197 height 13
click at [107, 150] on input "d. Facilitate a team meeting to discuss and clarify project responsibilities wi…" at bounding box center [107, 148] width 0 height 4
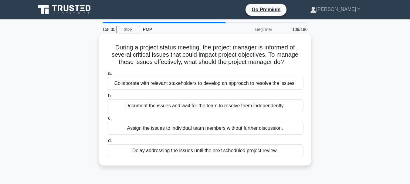
click at [177, 84] on div "Collaborate with relevant stakeholders to develop an approach to resolve the is…" at bounding box center [205, 83] width 197 height 13
click at [107, 76] on input "a. Collaborate with relevant stakeholders to develop an approach to resolve the…" at bounding box center [107, 74] width 0 height 4
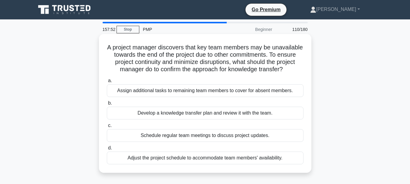
click at [231, 165] on div "Adjust the project schedule to accommodate team members' availability." at bounding box center [205, 158] width 197 height 13
click at [107, 150] on input "d. Adjust the project schedule to accommodate team members' availability." at bounding box center [107, 148] width 0 height 4
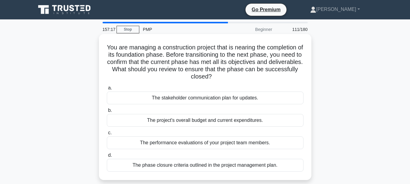
click at [240, 166] on div "The phase closure criteria outlined in the project management plan." at bounding box center [205, 165] width 197 height 13
click at [107, 158] on input "d. The phase closure criteria outlined in the project management plan." at bounding box center [107, 156] width 0 height 4
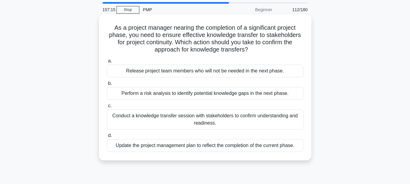
scroll to position [30, 0]
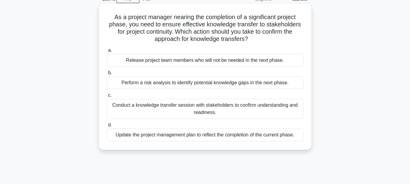
click at [208, 110] on div "Conduct a knowledge transfer session with stakeholders to confirm understanding…" at bounding box center [205, 109] width 197 height 20
click at [107, 97] on input "c. Conduct a knowledge transfer session with stakeholders to confirm understand…" at bounding box center [107, 95] width 0 height 4
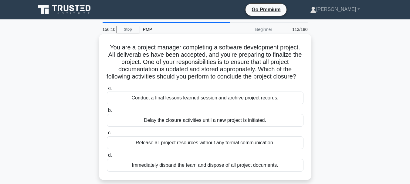
scroll to position [61, 0]
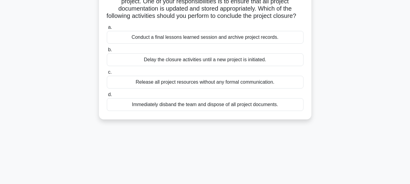
click at [168, 44] on div "Conduct a final lessons learned session and archive project records." at bounding box center [205, 37] width 197 height 13
click at [107, 29] on input "a. Conduct a final lessons learned session and archive project records." at bounding box center [107, 27] width 0 height 4
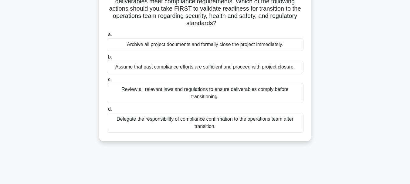
click at [192, 95] on div "Review all relevant laws and regulations to ensure deliverables comply before t…" at bounding box center [205, 93] width 197 height 20
click at [107, 82] on input "c. Review all relevant laws and regulations to ensure deliverables comply befor…" at bounding box center [107, 80] width 0 height 4
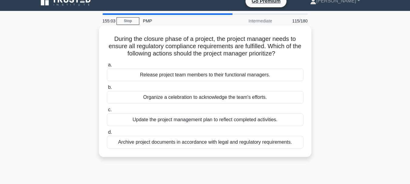
scroll to position [0, 0]
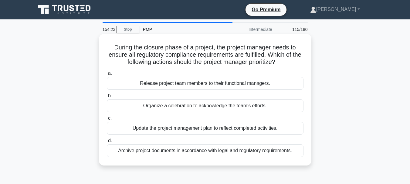
click at [217, 153] on div "Archive project documents in accordance with legal and regulatory requirements." at bounding box center [205, 150] width 197 height 13
click at [107, 143] on input "d. Archive project documents in accordance with legal and regulatory requiremen…" at bounding box center [107, 141] width 0 height 4
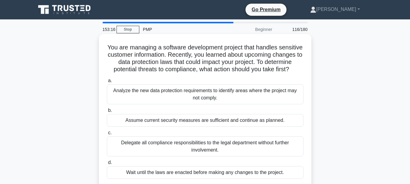
click at [228, 104] on div "Analyze the new data protection requirements to identify areas where the projec…" at bounding box center [205, 94] width 197 height 20
click at [107, 83] on input "a. Analyze the new data protection requirements to identify areas where the pro…" at bounding box center [107, 81] width 0 height 4
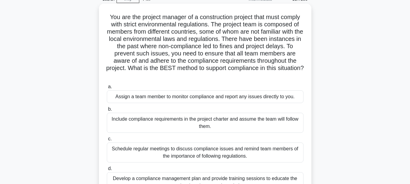
scroll to position [61, 0]
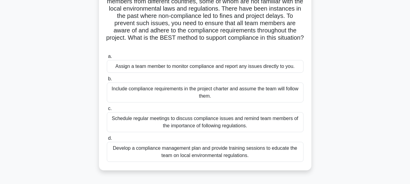
click at [256, 153] on div "Develop a compliance management plan and provide training sessions to educate t…" at bounding box center [205, 152] width 197 height 20
click at [107, 141] on input "d. Develop a compliance management plan and provide training sessions to educat…" at bounding box center [107, 139] width 0 height 4
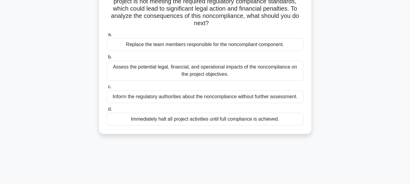
click at [249, 75] on div "Assess the potential legal, financial, and operational impacts of the noncompli…" at bounding box center [205, 71] width 197 height 20
click at [107, 59] on input "b. Assess the potential legal, financial, and operational impacts of the noncom…" at bounding box center [107, 57] width 0 height 4
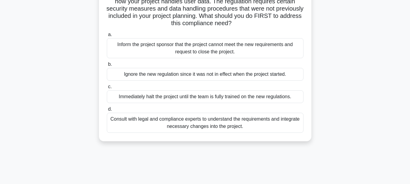
click at [250, 125] on div "Consult with legal and compliance experts to understand the requirements and in…" at bounding box center [205, 123] width 197 height 20
click at [107, 111] on input "d. Consult with legal and compliance experts to understand the requirements and…" at bounding box center [107, 109] width 0 height 4
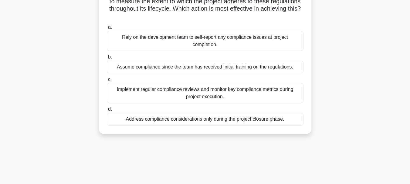
click at [228, 97] on div "Implement regular compliance reviews and monitor key compliance metrics during …" at bounding box center [205, 93] width 197 height 20
click at [107, 82] on input "c. Implement regular compliance reviews and monitor key compliance metrics duri…" at bounding box center [107, 80] width 0 height 4
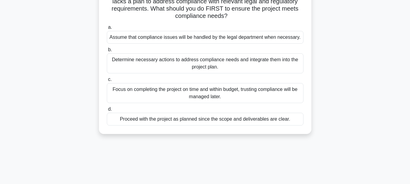
click at [225, 64] on div "Determine necessary actions to address compliance needs and integrate them into…" at bounding box center [205, 63] width 197 height 20
click at [107, 52] on input "b. Determine necessary actions to address compliance needs and integrate them i…" at bounding box center [107, 50] width 0 height 4
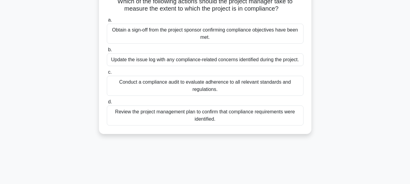
click at [233, 89] on div "Conduct a compliance audit to evaluate adherence to all relevant standards and …" at bounding box center [205, 86] width 197 height 20
click at [107, 74] on input "c. Conduct a compliance audit to evaluate adherence to all relevant standards a…" at bounding box center [107, 72] width 0 height 4
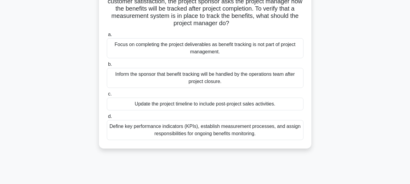
click at [189, 134] on div "Define key performance indicators (KPIs), establish measurement processes, and …" at bounding box center [205, 130] width 197 height 20
click at [107, 119] on input "d. Define key performance indicators (KPIs), establish measurement processes, a…" at bounding box center [107, 117] width 0 height 4
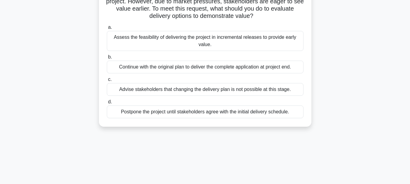
scroll to position [30, 0]
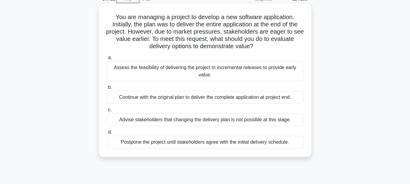
click at [237, 74] on div "Assess the feasibility of delivering the project in incremental releases to pro…" at bounding box center [205, 71] width 197 height 20
click at [107, 60] on input "a. Assess the feasibility of delivering the project in incremental releases to …" at bounding box center [107, 58] width 0 height 4
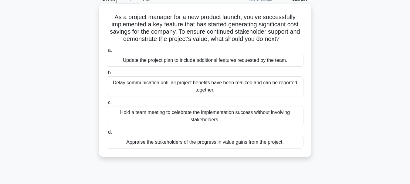
click at [223, 144] on div "Appraise the stakeholders of the progress in value gains from the project." at bounding box center [205, 142] width 197 height 13
click at [107, 134] on input "d. Appraise the stakeholders of the progress in value gains from the project." at bounding box center [107, 133] width 0 height 4
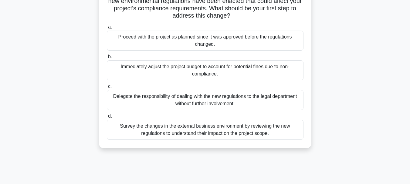
scroll to position [91, 0]
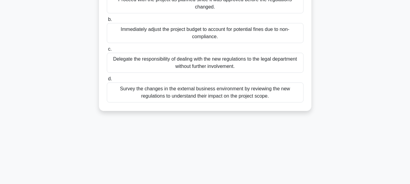
click at [234, 95] on div "Survey the changes in the external business environment by reviewing the new re…" at bounding box center [205, 93] width 197 height 20
click at [107, 81] on input "d. Survey the changes in the external business environment by reviewing the new…" at bounding box center [107, 79] width 0 height 4
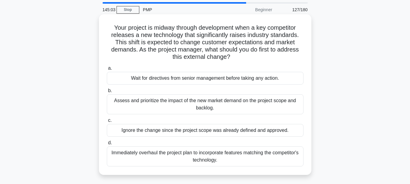
scroll to position [30, 0]
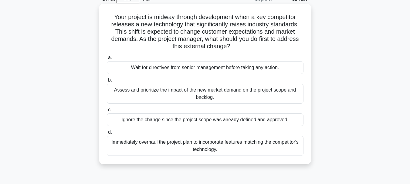
click at [205, 99] on div "Assess and prioritize the impact of the new market demand on the project scope …" at bounding box center [205, 94] width 197 height 20
click at [107, 82] on input "b. Assess and prioritize the impact of the new market demand on the project sco…" at bounding box center [107, 80] width 0 height 4
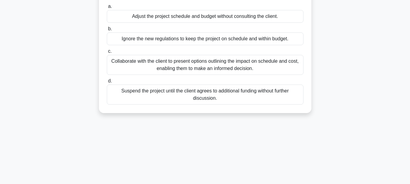
scroll to position [91, 0]
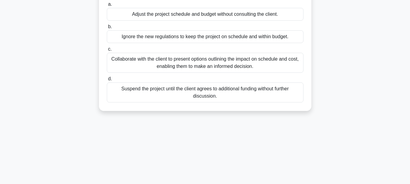
click at [194, 73] on div "Collaborate with the client to present options outlining the impact on schedule…" at bounding box center [205, 63] width 197 height 20
click at [107, 51] on input "c. Collaborate with the client to present options outlining the impact on sched…" at bounding box center [107, 49] width 0 height 4
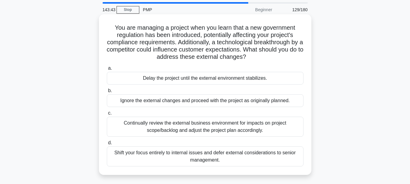
scroll to position [30, 0]
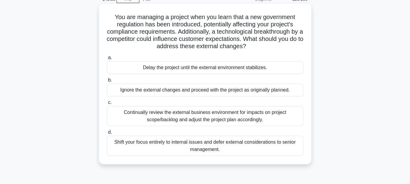
click at [208, 118] on div "Continually review the external business environment for impacts on project sco…" at bounding box center [205, 116] width 197 height 20
click at [107, 105] on input "c. Continually review the external business environment for impacts on project …" at bounding box center [107, 103] width 0 height 4
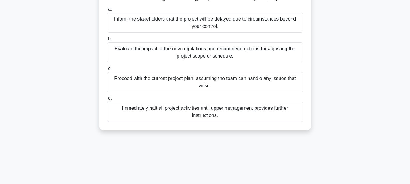
scroll to position [61, 0]
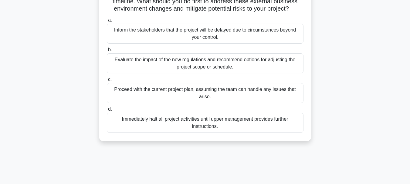
click at [234, 73] on div "Evaluate the impact of the new regulations and recommend options for adjusting …" at bounding box center [205, 63] width 197 height 20
click at [107, 52] on input "b. Evaluate the impact of the new regulations and recommend options for adjusti…" at bounding box center [107, 50] width 0 height 4
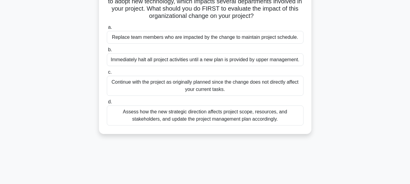
click at [158, 117] on div "Assess how the new strategic direction affects project scope, resources, and st…" at bounding box center [205, 116] width 197 height 20
click at [107, 104] on input "d. Assess how the new strategic direction affects project scope, resources, and…" at bounding box center [107, 102] width 0 height 4
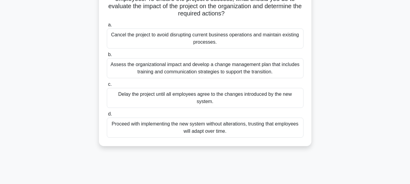
scroll to position [91, 0]
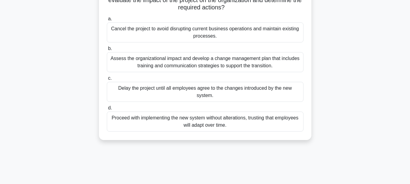
click at [219, 66] on div "Assess the organizational impact and develop a change management plan that incl…" at bounding box center [205, 62] width 197 height 20
click at [107, 51] on input "b. Assess the organizational impact and develop a change management plan that i…" at bounding box center [107, 49] width 0 height 4
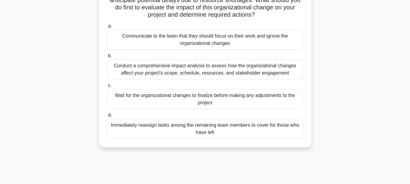
click at [241, 72] on div "Conduct a comprehensive impact analysis to assess how the organizational change…" at bounding box center [205, 69] width 197 height 20
click at [107, 58] on input "b. Conduct a comprehensive impact analysis to assess how the organizational cha…" at bounding box center [107, 56] width 0 height 4
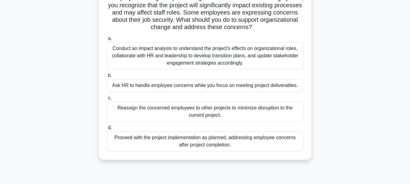
scroll to position [61, 0]
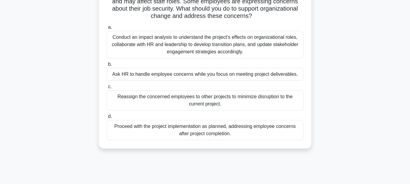
click at [249, 46] on div "Conduct an impact analysis to understand the project's effects on organizationa…" at bounding box center [205, 44] width 197 height 27
click at [107, 29] on input "a. Conduct an impact analysis to understand the project's effects on organizati…" at bounding box center [107, 27] width 0 height 4
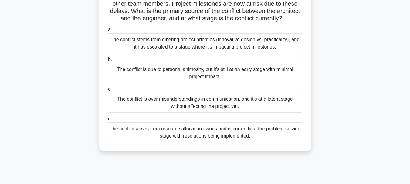
scroll to position [91, 0]
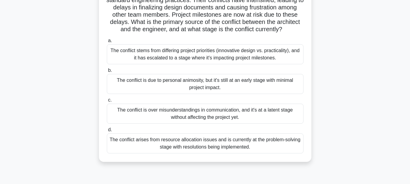
click at [250, 123] on div "The conflict is over misunderstandings in communication, and it's at a latent s…" at bounding box center [205, 114] width 197 height 20
click at [107, 102] on input "c. The conflict is over misunderstandings in communication, and it's at a laten…" at bounding box center [107, 100] width 0 height 4
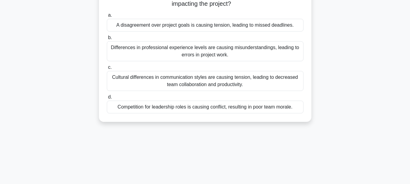
scroll to position [113, 0]
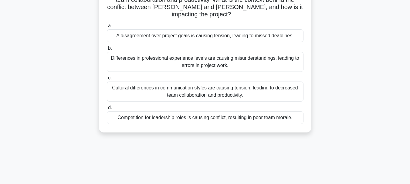
click at [201, 82] on div "Cultural differences in communication styles are causing tension, leading to de…" at bounding box center [205, 92] width 197 height 20
click at [107, 80] on input "c. Cultural differences in communication styles are causing tension, leading to…" at bounding box center [107, 78] width 0 height 4
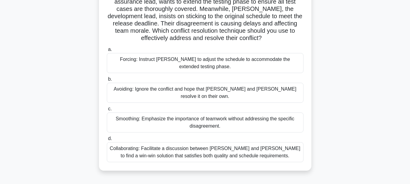
scroll to position [91, 0]
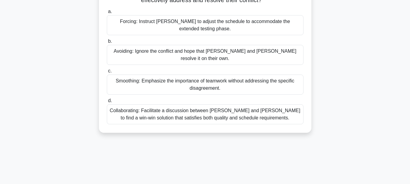
click at [170, 108] on div "Collaborating: Facilitate a discussion between [PERSON_NAME] and [PERSON_NAME] …" at bounding box center [205, 114] width 197 height 20
click at [107, 103] on input "d. Collaborating: Facilitate a discussion between [PERSON_NAME] and [PERSON_NAM…" at bounding box center [107, 101] width 0 height 4
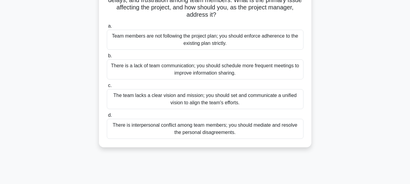
click at [194, 127] on div "There is interpersonal conflict among team members; you should mediate and reso…" at bounding box center [205, 129] width 197 height 20
click at [107, 117] on input "d. There is interpersonal conflict among team members; you should mediate and r…" at bounding box center [107, 116] width 0 height 4
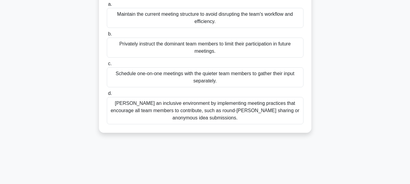
click at [157, 87] on div "Schedule one-on-one meetings with the quieter team members to gather their inpu…" at bounding box center [205, 77] width 197 height 20
click at [107, 66] on input "c. Schedule one-on-one meetings with the quieter team members to gather their i…" at bounding box center [107, 64] width 0 height 4
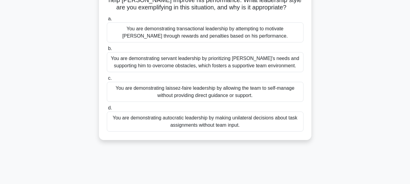
click at [185, 64] on div "You are demonstrating servant leadership by prioritizing [PERSON_NAME]'s needs …" at bounding box center [205, 62] width 197 height 20
click at [107, 51] on input "b. You are demonstrating servant leadership by prioritizing [PERSON_NAME]'s nee…" at bounding box center [107, 49] width 0 height 4
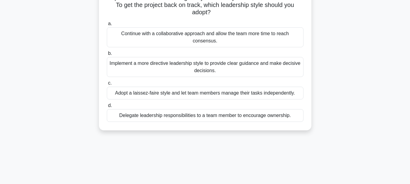
scroll to position [61, 0]
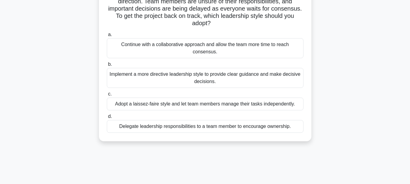
click at [234, 50] on div "Continue with a collaborative approach and allow the team more time to reach co…" at bounding box center [205, 48] width 197 height 20
click at [107, 37] on input "a. Continue with a collaborative approach and allow the team more time to reach…" at bounding box center [107, 35] width 0 height 4
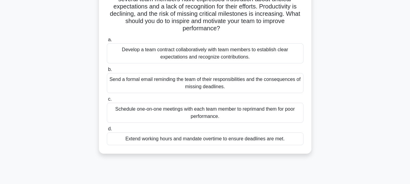
scroll to position [91, 0]
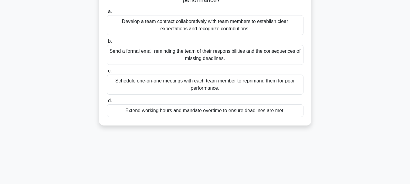
click at [252, 25] on div "Develop a team contract collaboratively with team members to establish clear ex…" at bounding box center [205, 25] width 197 height 20
click at [107, 14] on input "a. Develop a team contract collaboratively with team members to establish clear…" at bounding box center [107, 12] width 0 height 4
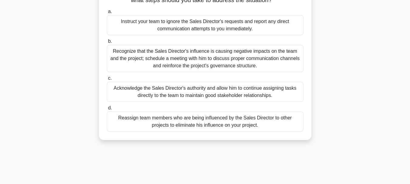
click at [179, 58] on div "Recognize that the Sales Director's influence is causing negative impacts on th…" at bounding box center [205, 58] width 197 height 27
click at [107, 43] on input "b. Recognize that the Sales Director's influence is causing negative impacts on…" at bounding box center [107, 41] width 0 height 4
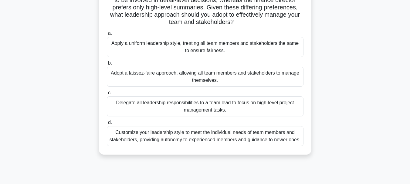
click at [186, 138] on div "Customize your leadership style to meet the individual needs of team members an…" at bounding box center [205, 136] width 197 height 20
click at [107, 125] on input "d. Customize your leadership style to meet the individual needs of team members…" at bounding box center [107, 123] width 0 height 4
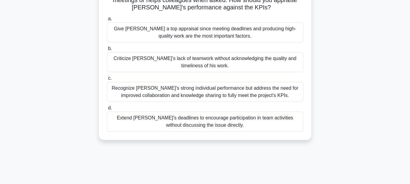
click at [170, 95] on div "Recognize [PERSON_NAME]'s strong individual performance but address the need fo…" at bounding box center [205, 92] width 197 height 20
click at [107, 80] on input "c. Recognize [PERSON_NAME]'s strong individual performance but address the need…" at bounding box center [107, 78] width 0 height 4
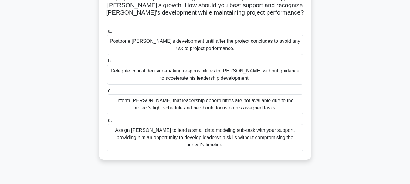
scroll to position [61, 0]
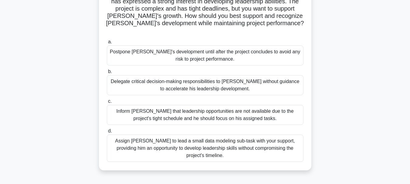
click at [212, 137] on div "Assign [PERSON_NAME] to lead a small data modeling sub-task with your support, …" at bounding box center [205, 148] width 197 height 27
click at [107, 133] on input "d. Assign [PERSON_NAME] to lead a small data modeling sub-task with your suppor…" at bounding box center [107, 131] width 0 height 4
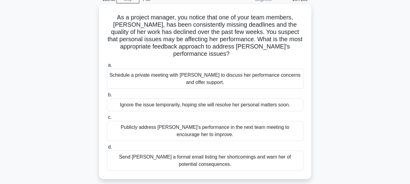
scroll to position [30, 0]
click at [227, 73] on div "Schedule a private meeting with [PERSON_NAME] to discuss her performance concer…" at bounding box center [205, 79] width 197 height 20
click at [107, 67] on input "a. Schedule a private meeting with [PERSON_NAME] to discuss her performance con…" at bounding box center [107, 65] width 0 height 4
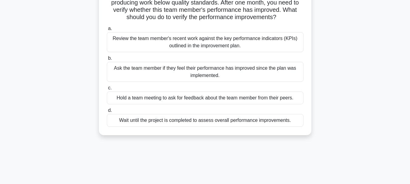
scroll to position [61, 0]
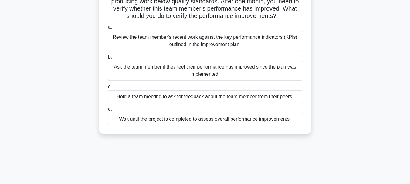
click at [156, 38] on div "Review the team member's recent work against the key performance indicators (KP…" at bounding box center [205, 41] width 197 height 20
click at [107, 29] on input "a. Review the team member's recent work against the key performance indicators …" at bounding box center [107, 27] width 0 height 4
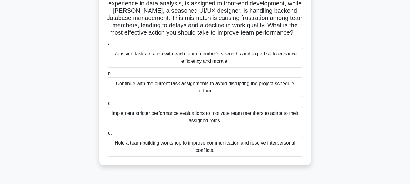
scroll to position [91, 0]
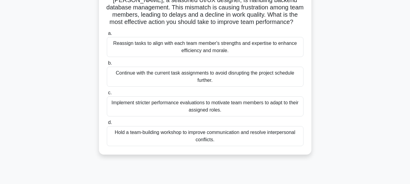
click at [222, 142] on div "Hold a team-building workshop to improve communication and resolve interpersona…" at bounding box center [205, 136] width 197 height 20
click at [107, 125] on input "d. Hold a team-building workshop to improve communication and resolve interpers…" at bounding box center [107, 123] width 0 height 4
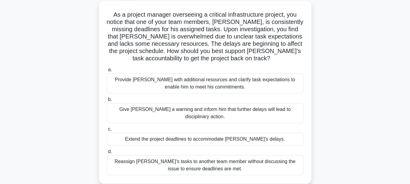
scroll to position [30, 0]
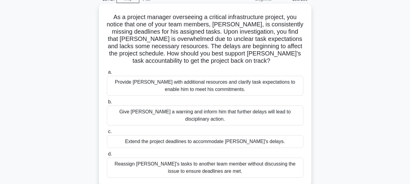
click at [218, 86] on div "Provide [PERSON_NAME] with additional resources and clarify task expectations t…" at bounding box center [205, 86] width 197 height 20
click at [107, 74] on input "a. Provide [PERSON_NAME] with additional resources and clarify task expectation…" at bounding box center [107, 72] width 0 height 4
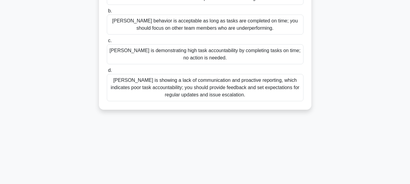
scroll to position [91, 0]
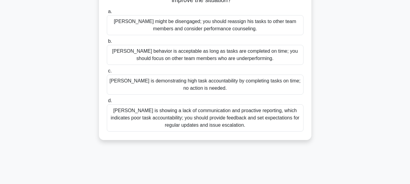
click at [232, 117] on div "[PERSON_NAME] is showing a lack of communication and proactive reporting, which…" at bounding box center [205, 117] width 197 height 27
click at [107, 103] on input "[PERSON_NAME] is showing a lack of communication and proactive reporting, which…" at bounding box center [107, 101] width 0 height 4
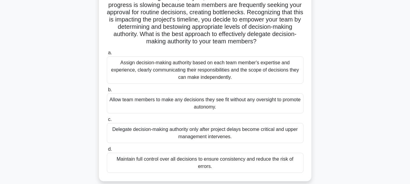
scroll to position [61, 0]
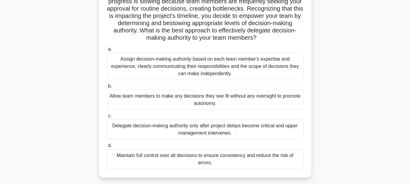
click at [224, 102] on div "Allow team members to make any decisions they see fit without any oversight to …" at bounding box center [205, 100] width 197 height 20
click at [107, 88] on input "b. Allow team members to make any decisions they see fit without any oversight …" at bounding box center [107, 86] width 0 height 4
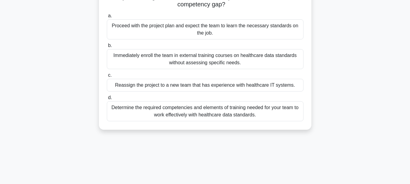
scroll to position [91, 0]
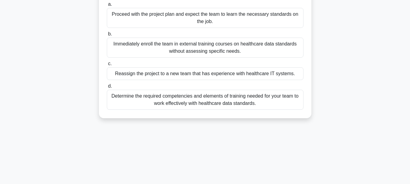
click at [208, 101] on div "Determine the required competencies and elements of training needed for your te…" at bounding box center [205, 100] width 197 height 20
click at [107, 88] on input "d. Determine the required competencies and elements of training needed for your…" at bounding box center [107, 86] width 0 height 4
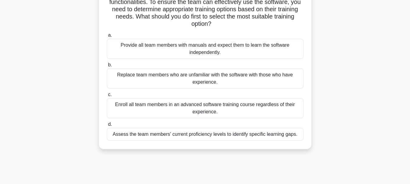
scroll to position [61, 0]
click at [180, 134] on div "Assess the team members' current proficiency levels to identify specific learni…" at bounding box center [205, 133] width 197 height 13
click at [107, 126] on input "d. Assess the team members' current proficiency levels to identify specific lea…" at bounding box center [107, 124] width 0 height 4
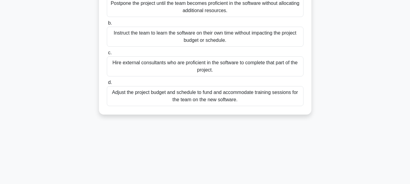
scroll to position [91, 0]
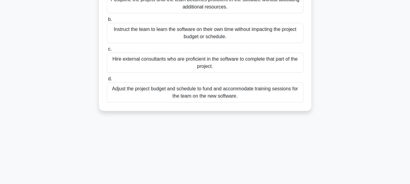
click at [223, 103] on div "Adjust the project budget and schedule to fund and accommodate training session…" at bounding box center [205, 93] width 197 height 20
click at [107, 81] on input "d. Adjust the project budget and schedule to fund and accommodate training sess…" at bounding box center [107, 79] width 0 height 4
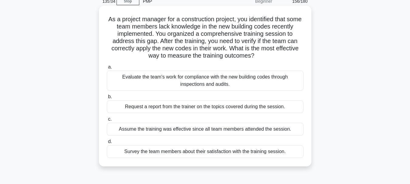
scroll to position [61, 0]
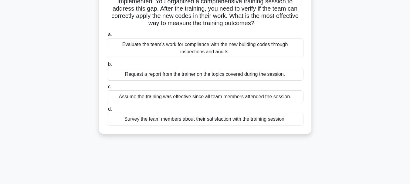
click at [239, 52] on div "Evaluate the team's work for compliance with the new building codes through ins…" at bounding box center [205, 48] width 197 height 20
click at [107, 37] on input "a. Evaluate the team's work for compliance with the new building codes through …" at bounding box center [107, 35] width 0 height 4
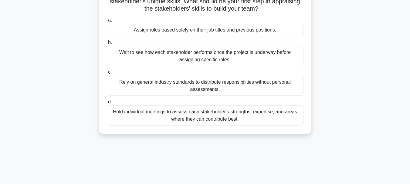
scroll to position [121, 0]
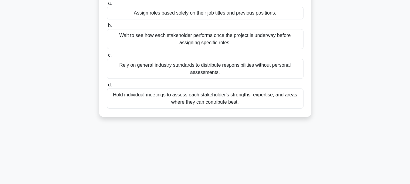
click at [193, 94] on div "Hold individual meetings to assess each stakeholder's strengths, expertise, and…" at bounding box center [205, 99] width 197 height 20
click at [107, 87] on input "d. Hold individual meetings to assess each stakeholder's strengths, expertise, …" at bounding box center [107, 85] width 0 height 4
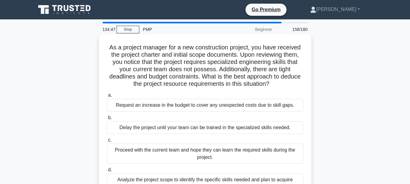
scroll to position [61, 0]
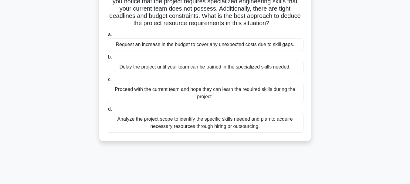
click at [222, 128] on div "Analyze the project scope to identify the specific skills needed and plan to ac…" at bounding box center [205, 123] width 197 height 20
click at [107, 111] on input "d. Analyze the project scope to identify the specific skills needed and plan to…" at bounding box center [107, 109] width 0 height 4
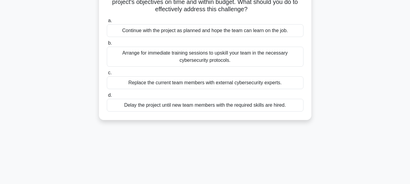
scroll to position [91, 0]
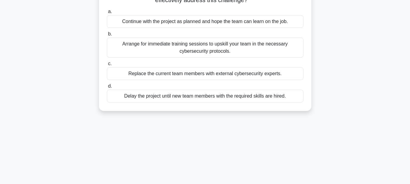
click at [177, 47] on div "Arrange for immediate training sessions to upskill your team in the necessary c…" at bounding box center [205, 48] width 197 height 20
click at [107, 36] on input "b. Arrange for immediate training sessions to upskill your team in the necessar…" at bounding box center [107, 34] width 0 height 4
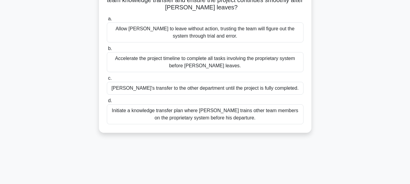
click at [185, 115] on div "Initiate a knowledge transfer plan where [PERSON_NAME] trains other team member…" at bounding box center [205, 114] width 197 height 20
click at [107, 103] on input "d. Initiate a knowledge transfer plan where [PERSON_NAME] trains other team mem…" at bounding box center [107, 101] width 0 height 4
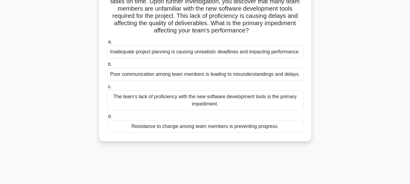
scroll to position [30, 0]
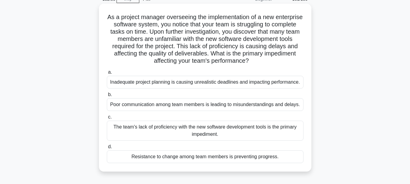
click at [236, 133] on div "The team's lack of proficiency with the new software development tools is the p…" at bounding box center [205, 131] width 197 height 20
click at [107, 119] on input "c. The team's lack of proficiency with the new software development tools is th…" at bounding box center [107, 117] width 0 height 4
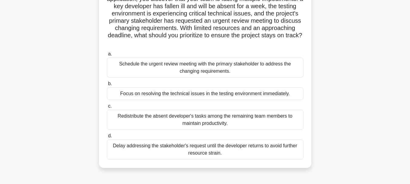
scroll to position [91, 0]
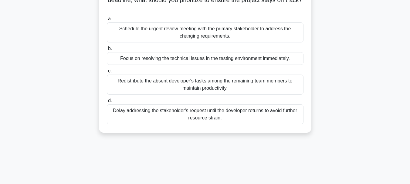
click at [187, 62] on div "Focus on resolving the technical issues in the testing environment immediately." at bounding box center [205, 58] width 197 height 13
click at [107, 51] on input "b. Focus on resolving the technical issues in the testing environment immediate…" at bounding box center [107, 49] width 0 height 4
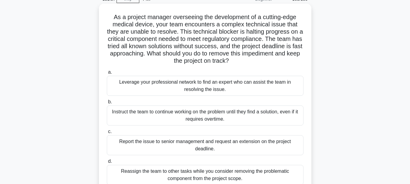
scroll to position [61, 0]
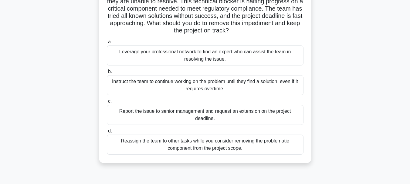
click at [205, 55] on div "Leverage your professional network to find an expert who can assist the team in…" at bounding box center [205, 56] width 197 height 20
click at [107, 44] on input "a. Leverage your professional network to find an expert who can assist the team…" at bounding box center [107, 42] width 0 height 4
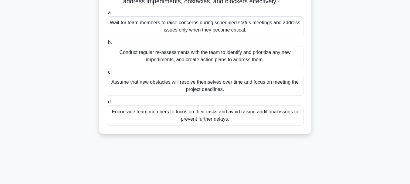
scroll to position [121, 0]
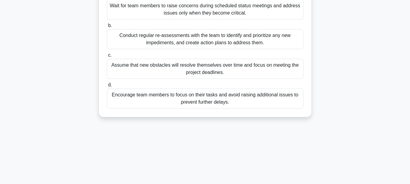
click at [152, 107] on div "Encourage team members to focus on their tasks and avoid raising additional iss…" at bounding box center [205, 99] width 197 height 20
click at [107, 87] on input "d. Encourage team members to focus on their tasks and avoid raising additional …" at bounding box center [107, 85] width 0 height 4
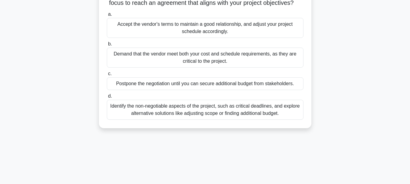
scroll to position [91, 0]
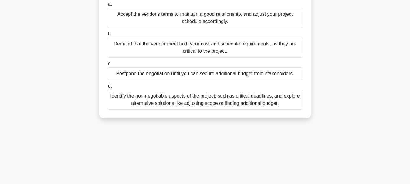
click at [221, 110] on div "Identify the non-negotiable aspects of the project, such as critical deadlines,…" at bounding box center [205, 100] width 197 height 20
click at [107, 88] on input "d. Identify the non-negotiable aspects of the project, such as critical deadlin…" at bounding box center [107, 86] width 0 height 4
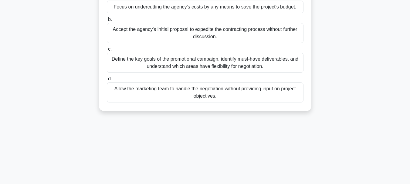
click at [236, 60] on div "Define the key goals of the promotional campaign, identify must-have deliverabl…" at bounding box center [205, 63] width 197 height 20
click at [107, 51] on input "c. Define the key goals of the promotional campaign, identify must-have deliver…" at bounding box center [107, 49] width 0 height 4
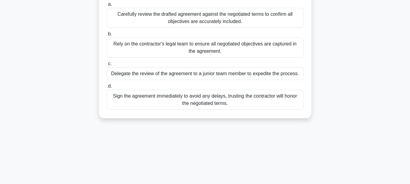
click at [249, 18] on div "Carefully review the drafted agreement against the negotiated terms to confirm …" at bounding box center [205, 18] width 197 height 20
click at [107, 6] on input "a. Carefully review the drafted agreement against the negotiated terms to confi…" at bounding box center [107, 4] width 0 height 4
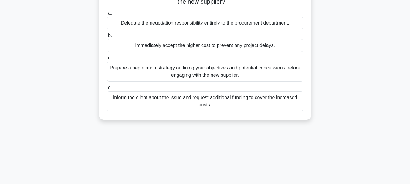
scroll to position [121, 0]
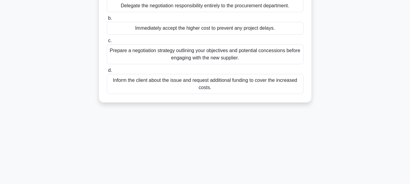
click at [246, 57] on div "Prepare a negotiation strategy outlining your objectives and potential concessi…" at bounding box center [205, 54] width 197 height 20
click at [107, 43] on input "c. Prepare a negotiation strategy outlining your objectives and potential conce…" at bounding box center [107, 41] width 0 height 4
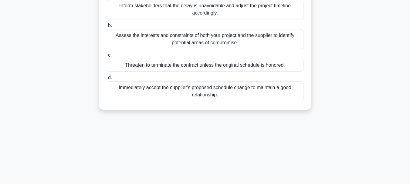
click at [222, 39] on div "Assess the interests and constraints of both your project and the supplier to i…" at bounding box center [205, 39] width 197 height 20
click at [107, 28] on input "b. Assess the interests and constraints of both your project and the supplier t…" at bounding box center [107, 26] width 0 height 4
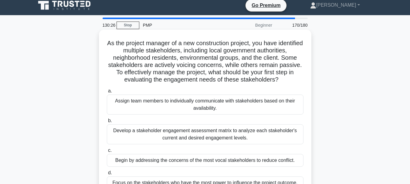
scroll to position [61, 0]
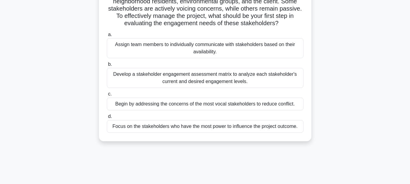
click at [232, 88] on div "Develop a stakeholder engagement assessment matrix to analyze each stakeholder'…" at bounding box center [205, 78] width 197 height 20
click at [107, 66] on input "b. Develop a stakeholder engagement assessment matrix to analyze each stakehold…" at bounding box center [107, 65] width 0 height 4
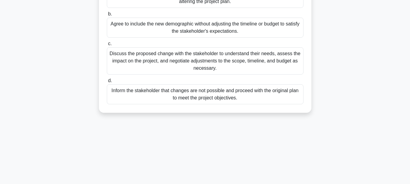
scroll to position [121, 0]
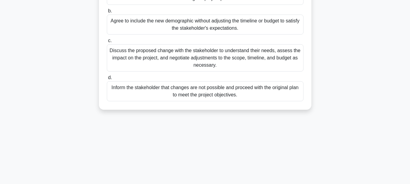
click at [181, 59] on div "Discuss the proposed change with the stakeholder to understand their needs, ass…" at bounding box center [205, 57] width 197 height 27
click at [107, 43] on input "c. Discuss the proposed change with the stakeholder to understand their needs, …" at bounding box center [107, 41] width 0 height 4
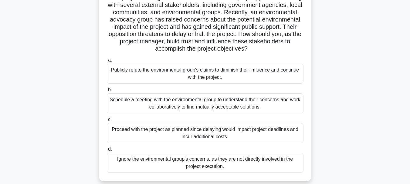
scroll to position [61, 0]
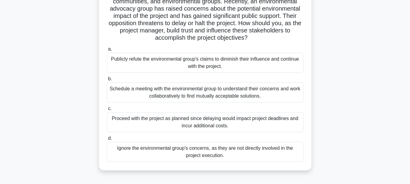
click at [233, 98] on div "Schedule a meeting with the environmental group to understand their concerns an…" at bounding box center [205, 93] width 197 height 20
click at [107, 81] on input "b. Schedule a meeting with the environmental group to understand their concerns…" at bounding box center [107, 79] width 0 height 4
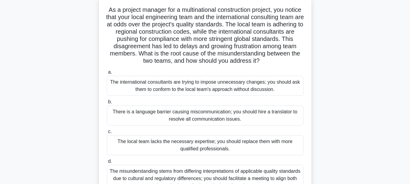
scroll to position [91, 0]
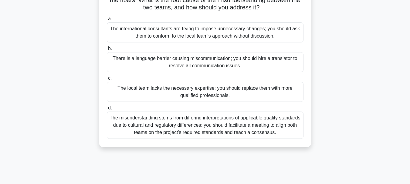
click at [202, 134] on div "The misunderstanding stems from differing interpretations of applicable quality…" at bounding box center [205, 125] width 197 height 27
click at [107, 110] on input "d. The misunderstanding stems from differing interpretations of applicable qual…" at bounding box center [107, 108] width 0 height 4
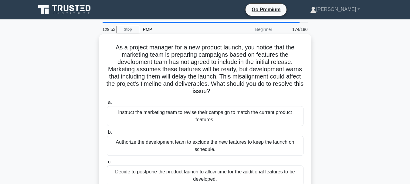
scroll to position [61, 0]
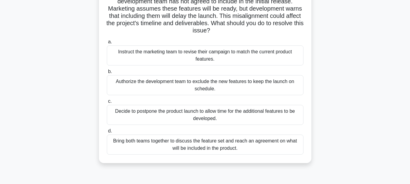
click at [224, 147] on div "Bring both teams together to discuss the feature set and reach an agreement on …" at bounding box center [205, 145] width 197 height 20
click at [107, 133] on input "d. Bring both teams together to discuss the feature set and reach an agreement …" at bounding box center [107, 131] width 0 height 4
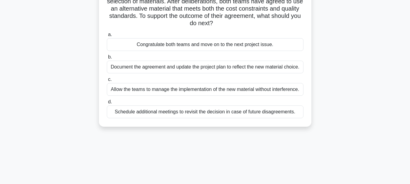
click at [222, 113] on div "Schedule additional meetings to revisit the decision in case of future disagree…" at bounding box center [205, 112] width 197 height 13
click at [107, 104] on input "d. Schedule additional meetings to revisit the decision in case of future disag…" at bounding box center [107, 102] width 0 height 4
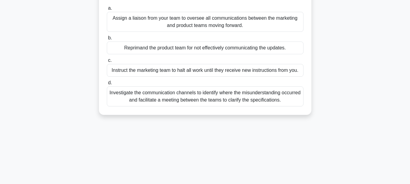
scroll to position [91, 0]
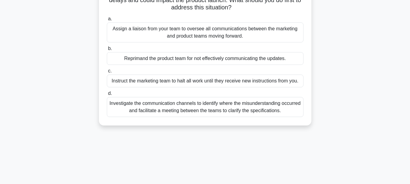
click at [187, 112] on div "Investigate the communication channels to identify where the misunderstanding o…" at bounding box center [205, 107] width 197 height 20
click at [107, 96] on input "d. Investigate the communication channels to identify where the misunderstandin…" at bounding box center [107, 94] width 0 height 4
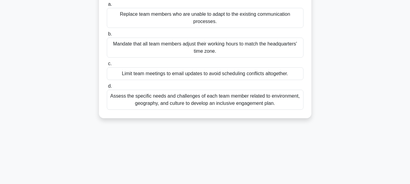
click at [148, 101] on div "Assess the specific needs and challenges of each team member related to environ…" at bounding box center [205, 100] width 197 height 20
click at [107, 88] on input "d. Assess the specific needs and challenges of each team member related to envi…" at bounding box center [107, 86] width 0 height 4
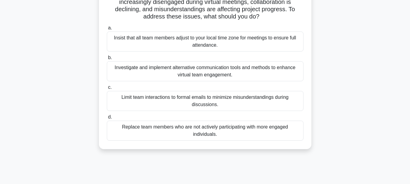
scroll to position [61, 0]
click at [232, 75] on div "Investigate and implement alternative communication tools and methods to enhanc…" at bounding box center [205, 71] width 197 height 20
click at [107, 59] on input "b. Investigate and implement alternative communication tools and methods to enh…" at bounding box center [107, 57] width 0 height 4
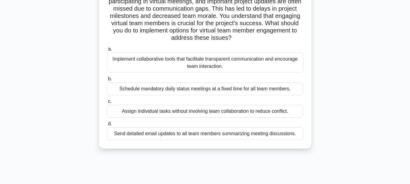
click at [232, 65] on div "Implement collaborative tools that facilitate transparent communication and enc…" at bounding box center [205, 63] width 197 height 20
click at [107, 51] on input "a. Implement collaborative tools that facilitate transparent communication and …" at bounding box center [107, 49] width 0 height 4
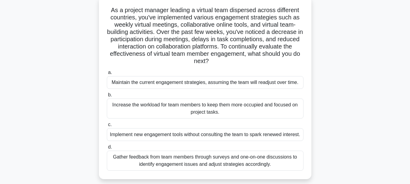
scroll to position [91, 0]
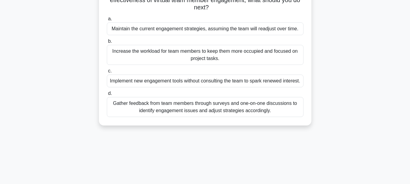
click at [201, 117] on div "Gather feedback from team members through surveys and one-on-one discussions to…" at bounding box center [205, 107] width 197 height 20
click at [107, 96] on input "d. Gather feedback from team members through surveys and one-on-one discussions…" at bounding box center [107, 94] width 0 height 4
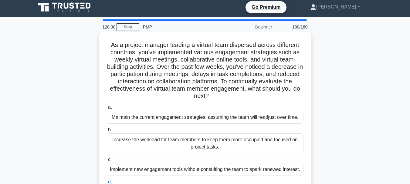
scroll to position [0, 0]
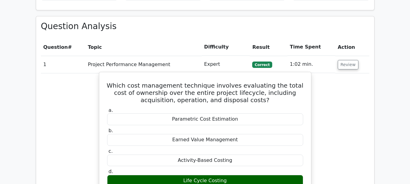
scroll to position [366, 0]
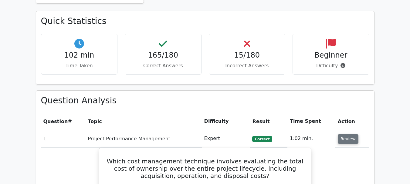
click at [354, 134] on button "Review" at bounding box center [348, 138] width 21 height 9
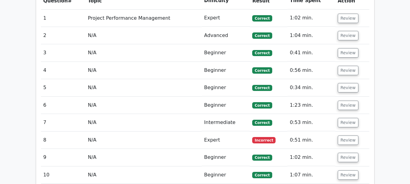
scroll to position [487, 0]
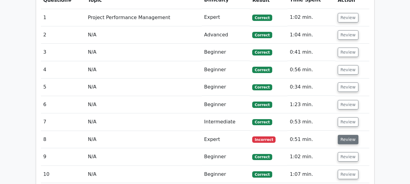
click at [345, 135] on button "Review" at bounding box center [348, 139] width 21 height 9
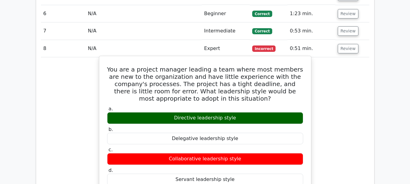
scroll to position [517, 0]
